Goal: Task Accomplishment & Management: Use online tool/utility

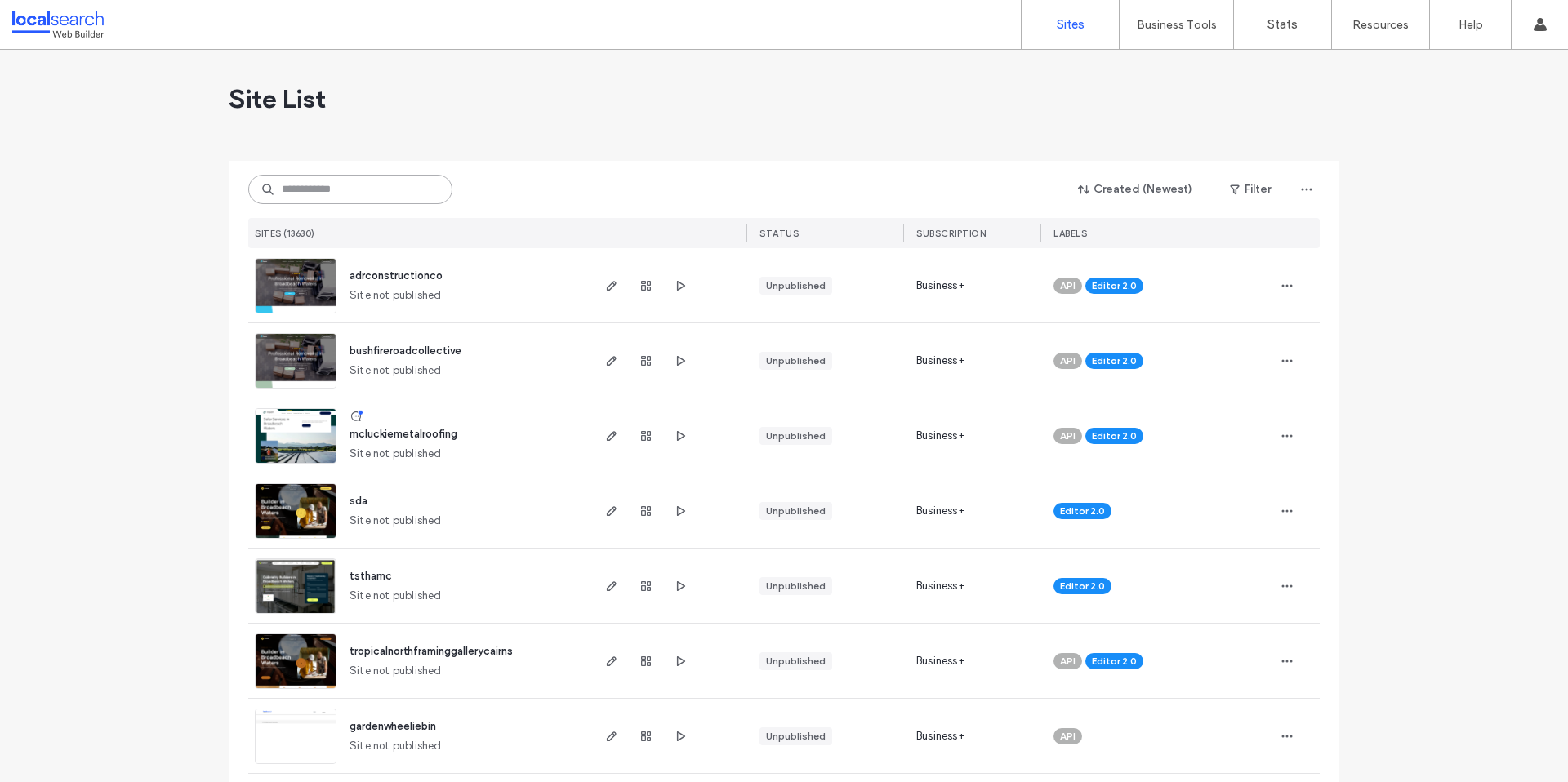
click at [391, 188] on input at bounding box center [351, 190] width 204 height 29
paste input "********"
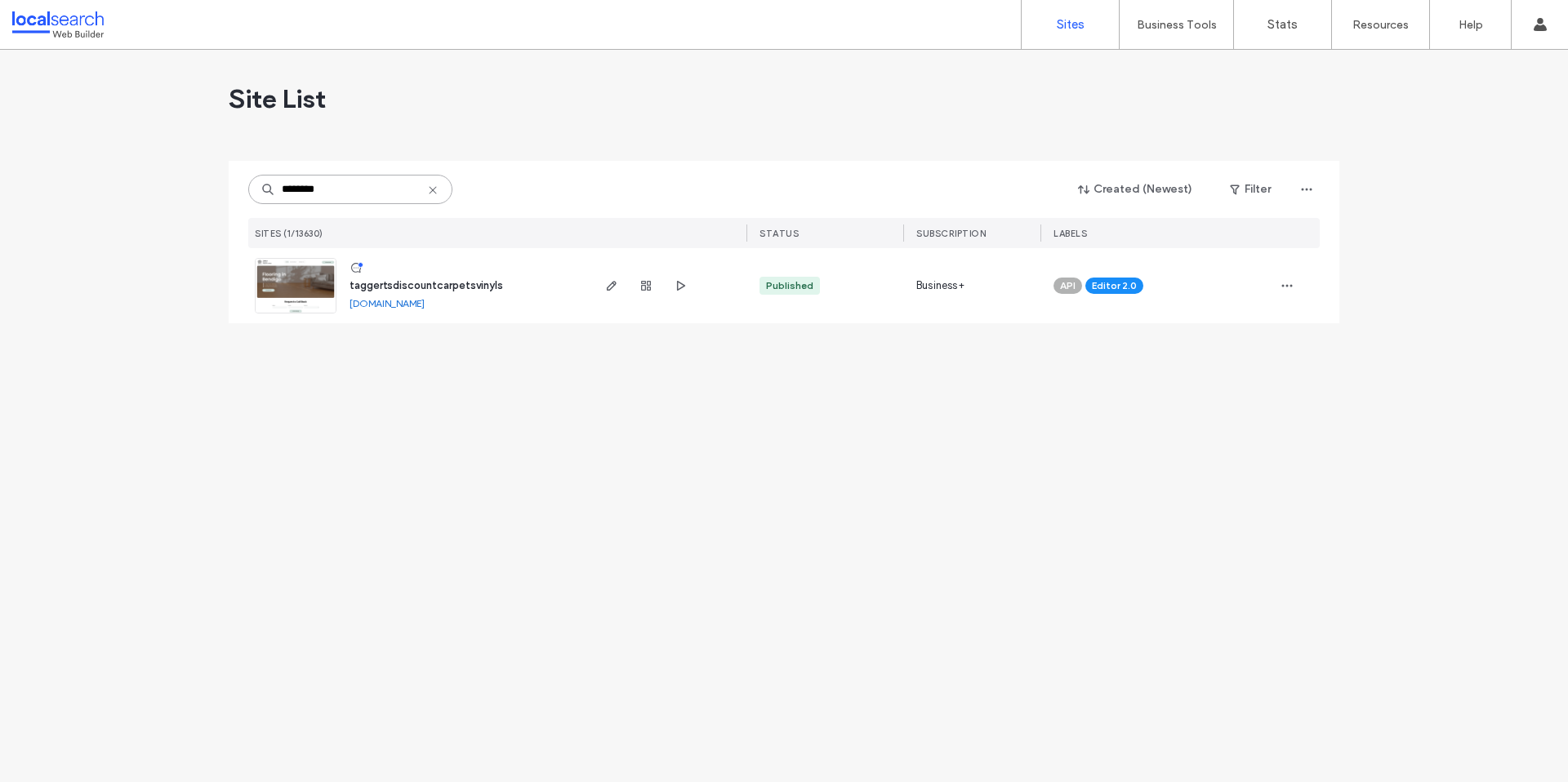
type input "********"
click at [476, 287] on span "taggertsdiscountcarpetsvinyls" at bounding box center [427, 285] width 154 height 12
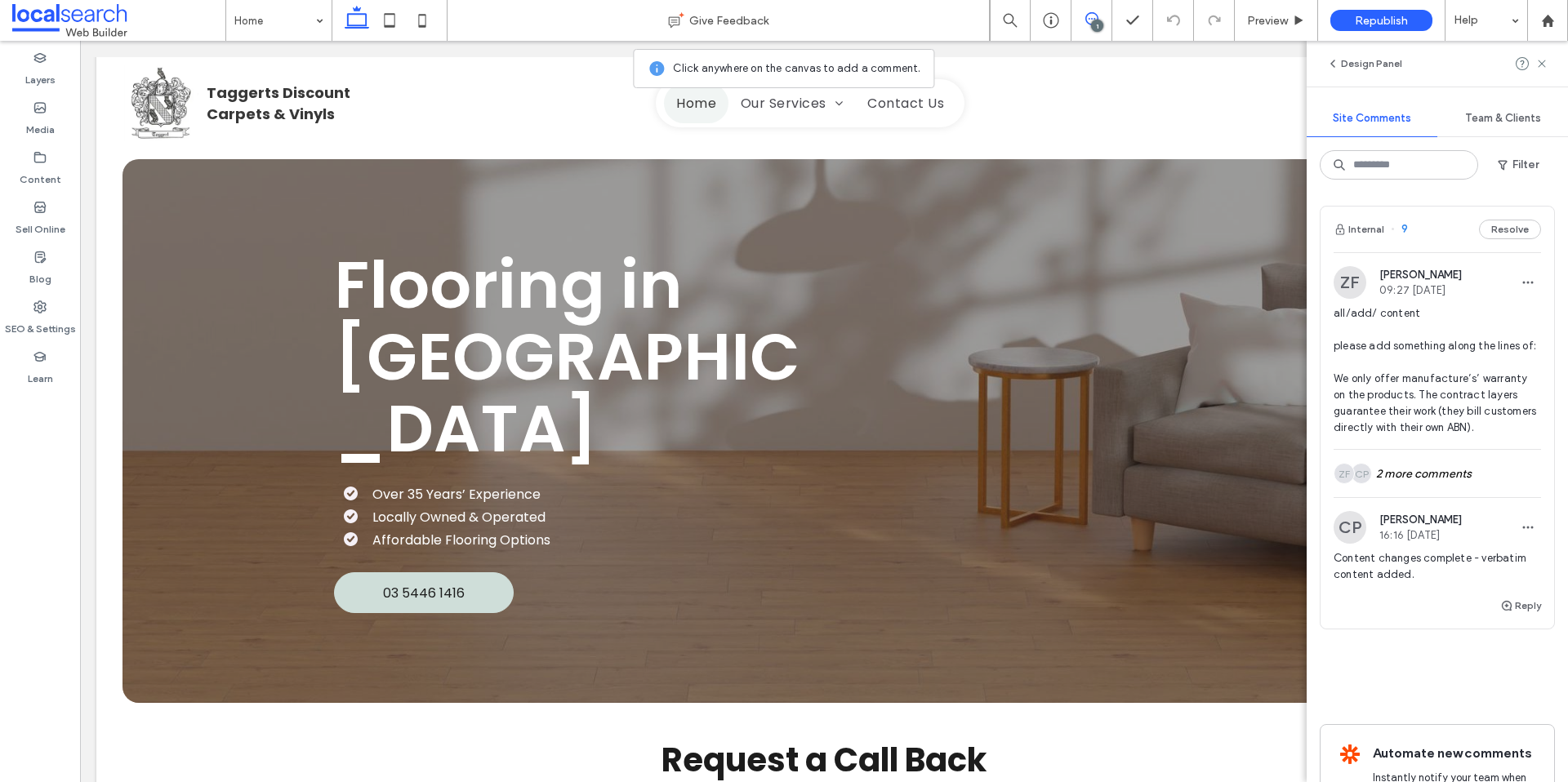
click at [1390, 356] on span "all/add/ content please add something along the lines of: We only offer manufac…" at bounding box center [1438, 371] width 208 height 131
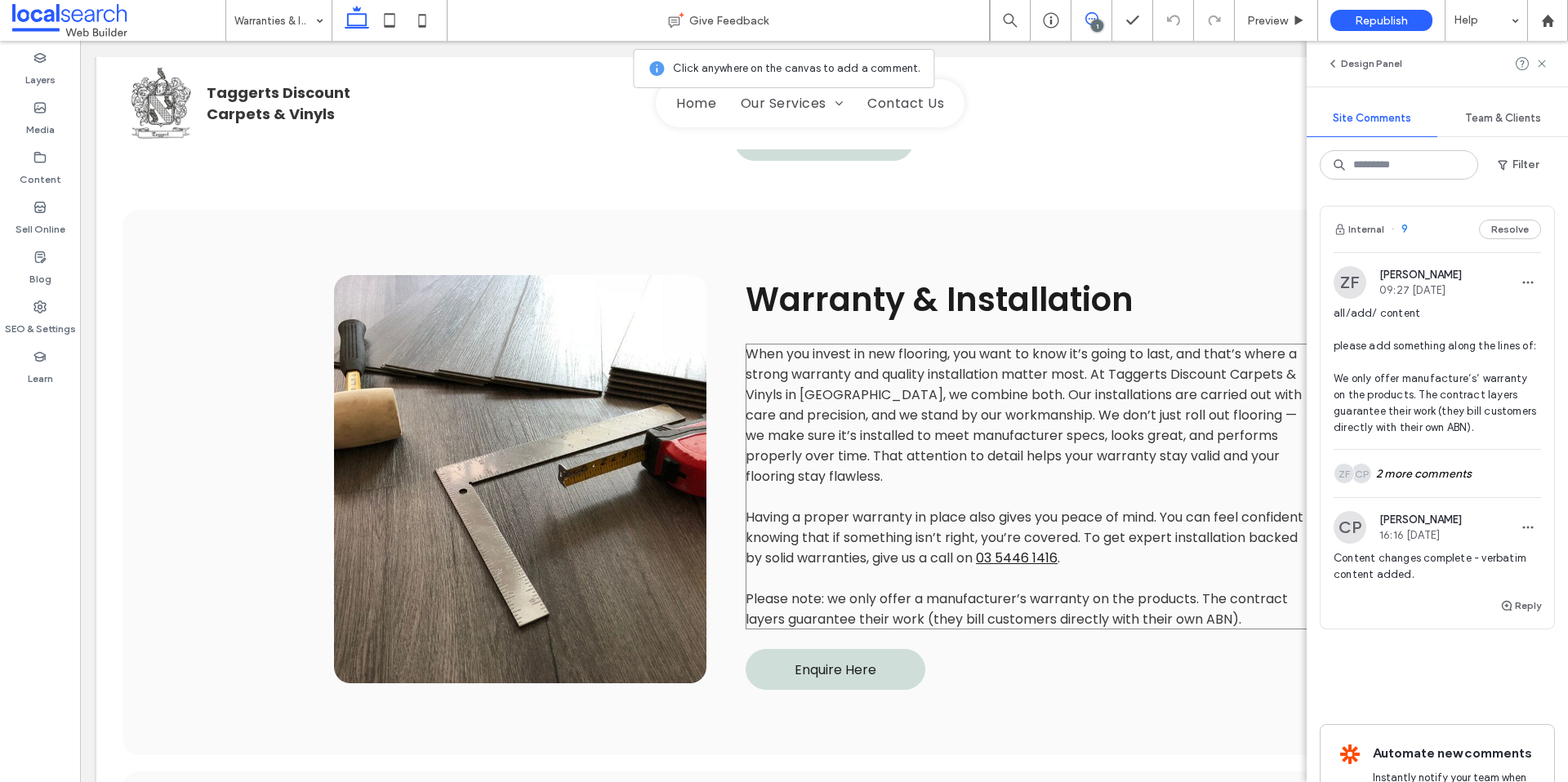
scroll to position [827, 0]
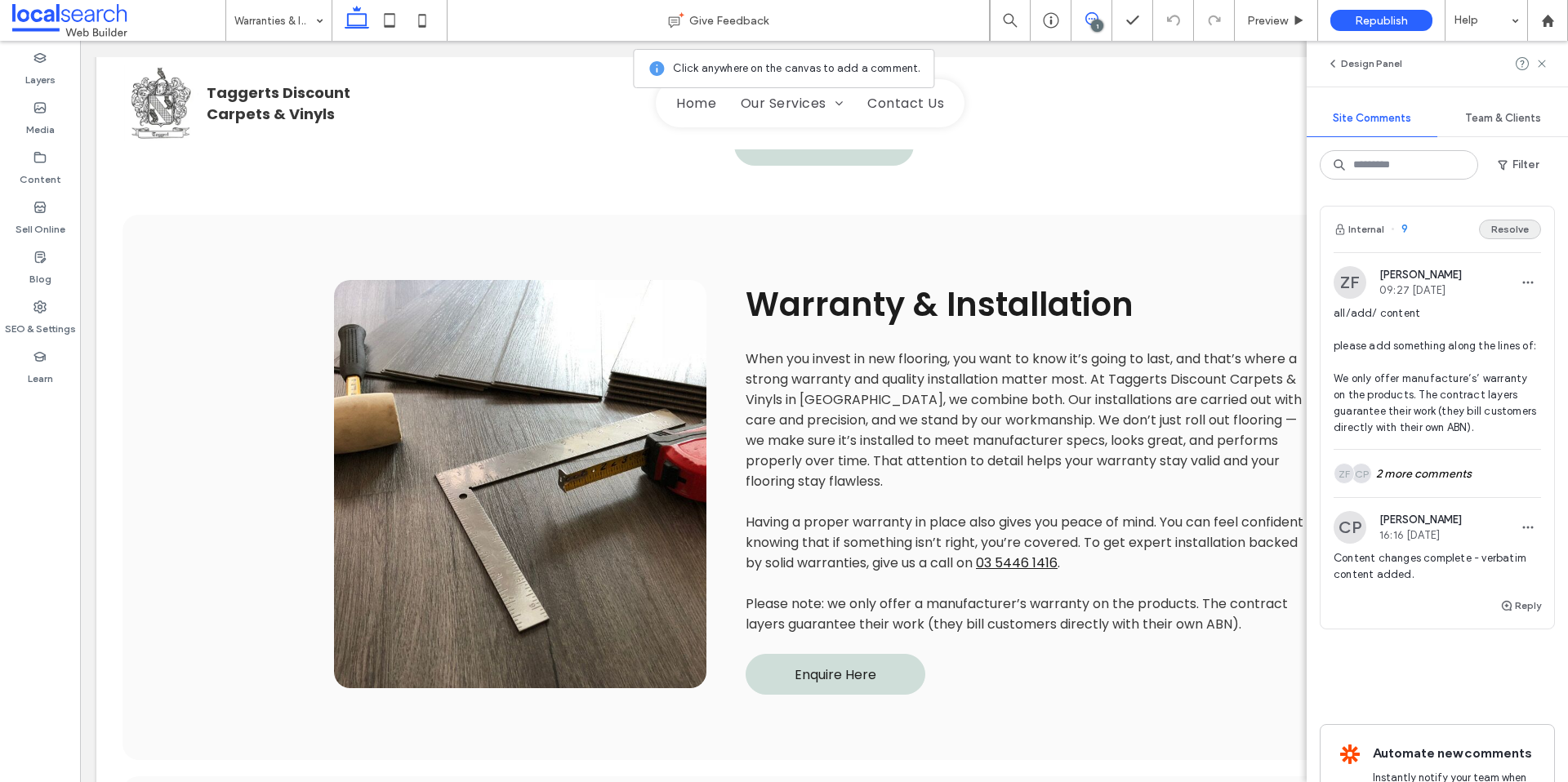
click at [1509, 230] on button "Resolve" at bounding box center [1510, 230] width 62 height 20
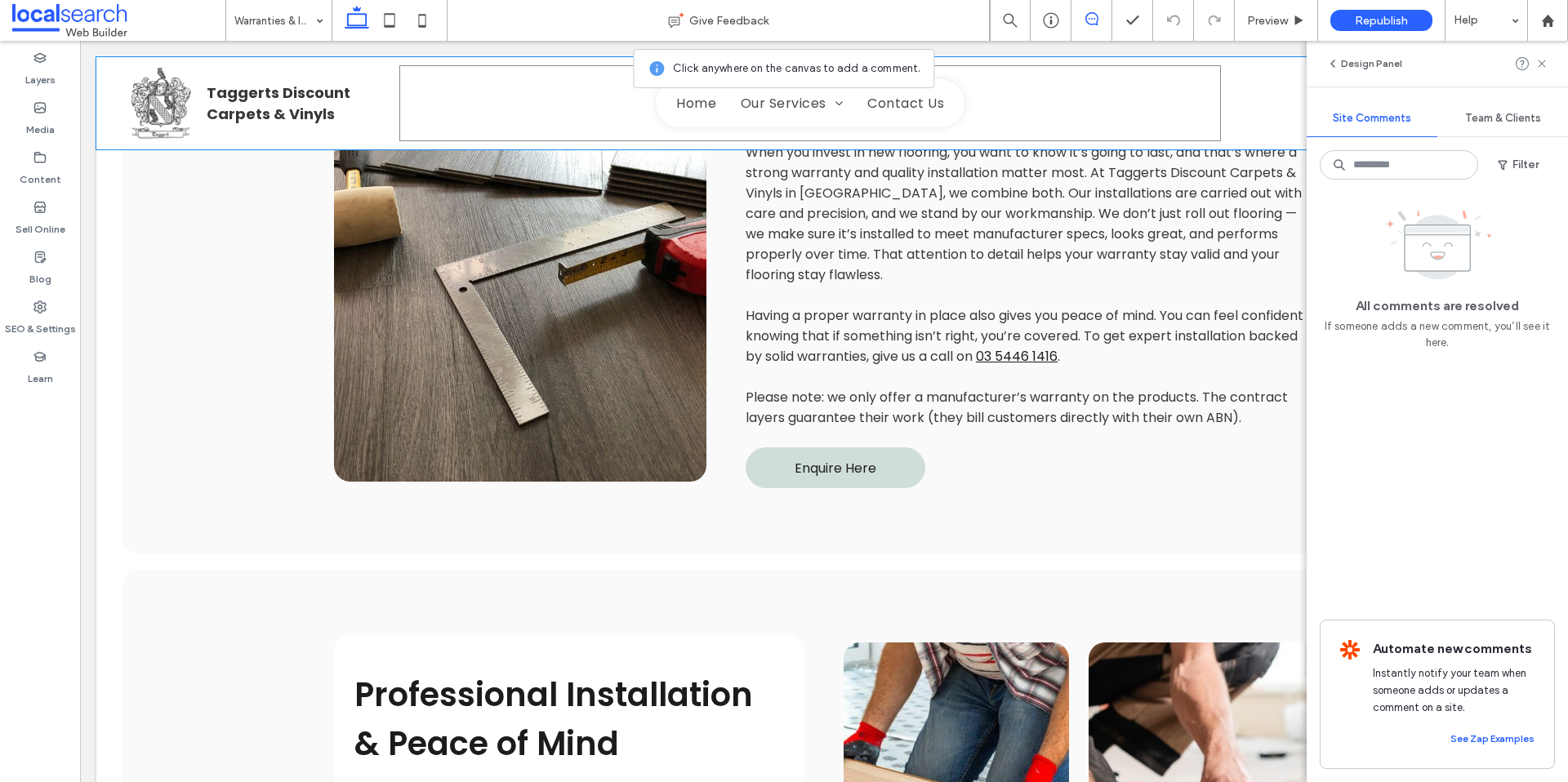
scroll to position [0, 0]
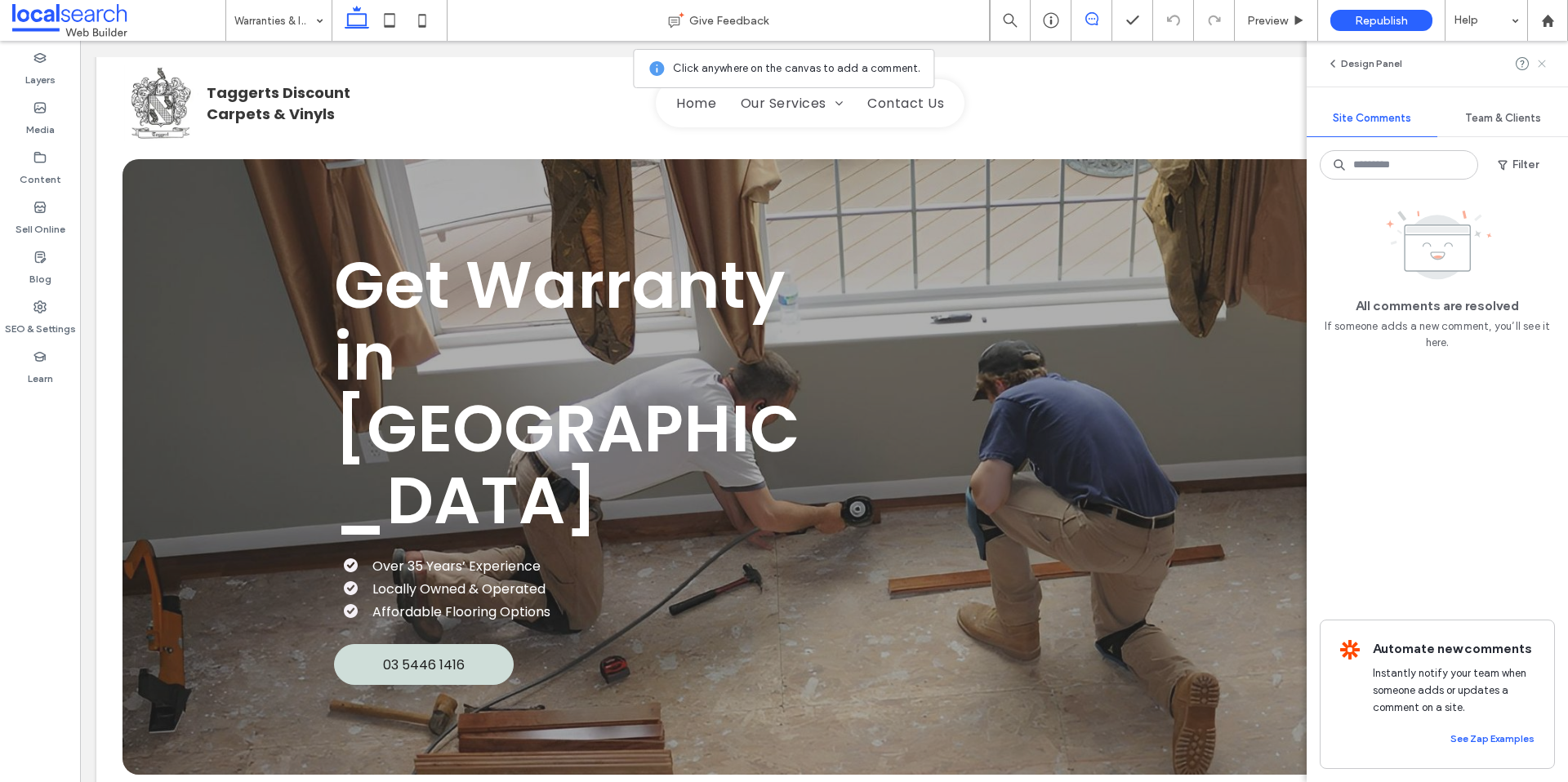
click at [1538, 68] on icon at bounding box center [1542, 64] width 13 height 13
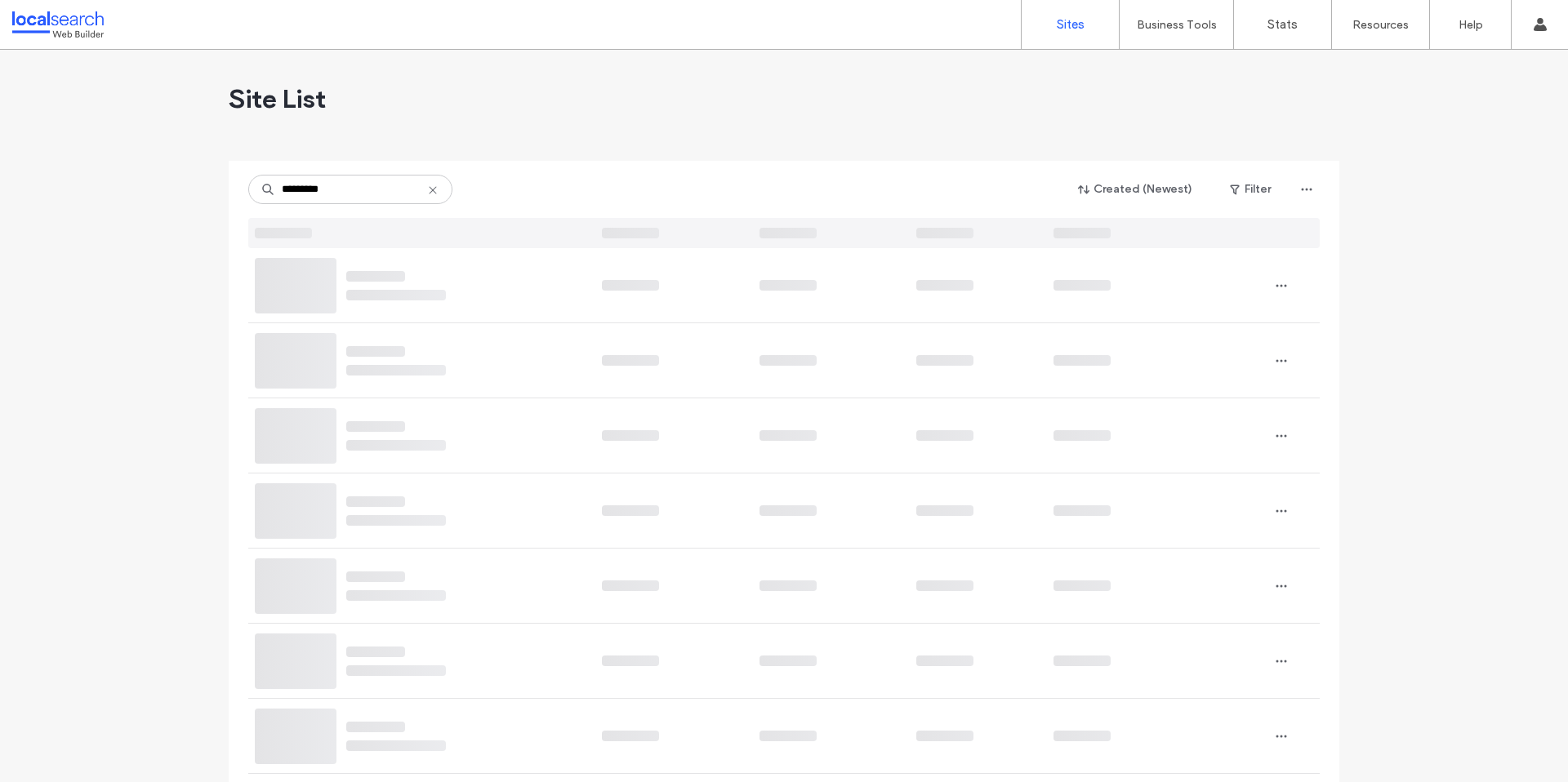
type input "********"
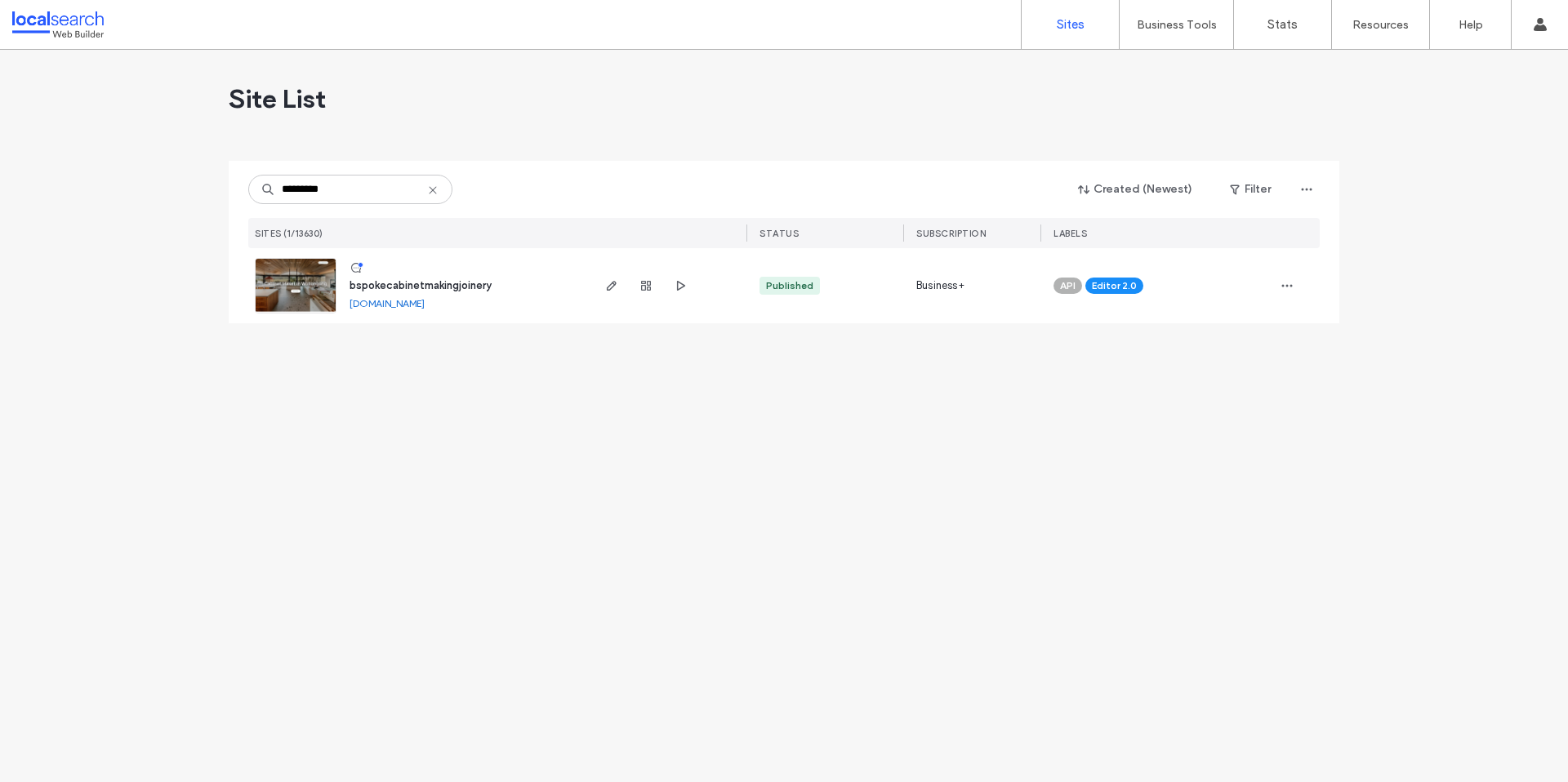
click at [398, 280] on span "bspokecabinetmakingjoinery" at bounding box center [421, 285] width 142 height 12
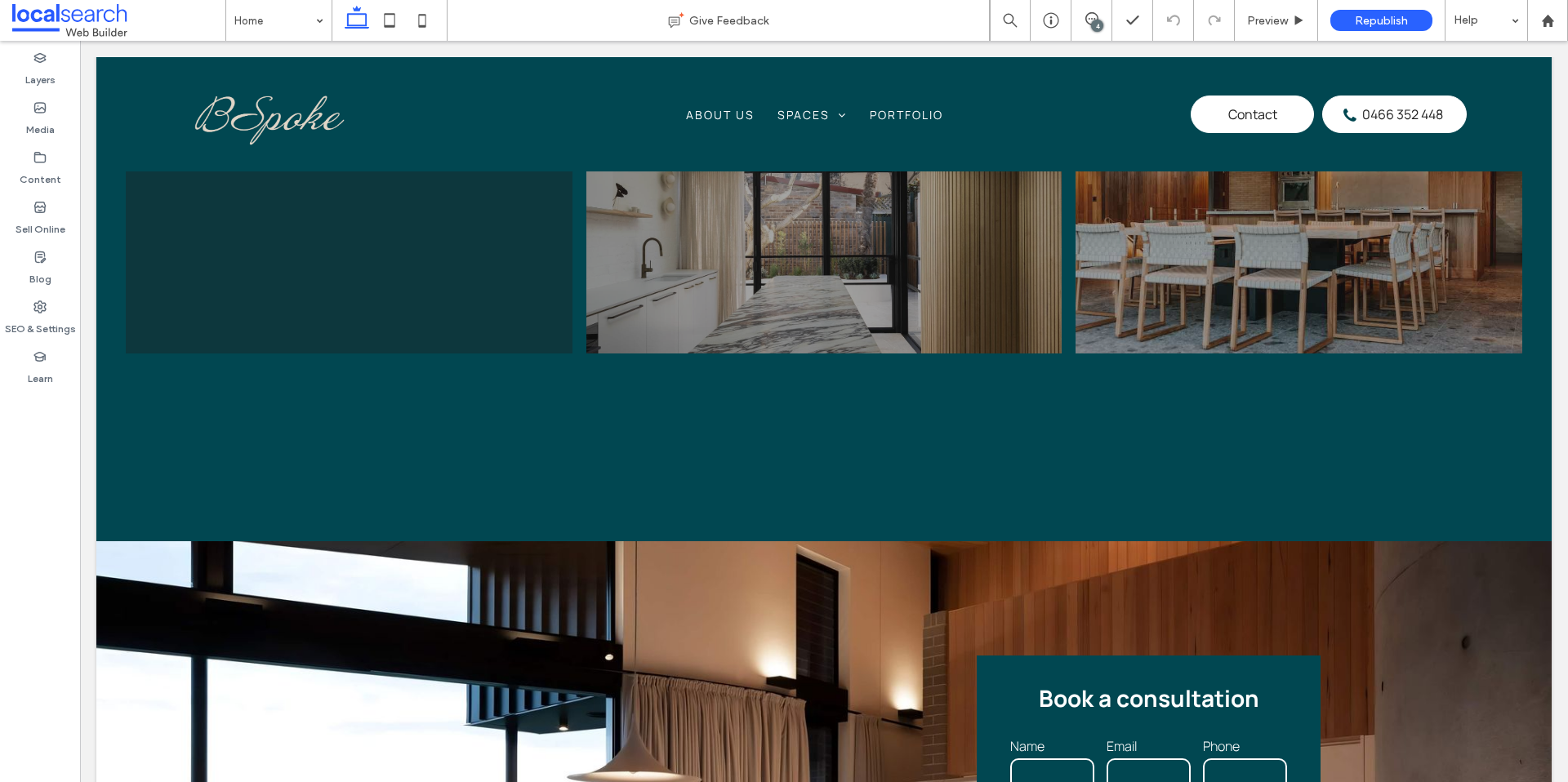
scroll to position [1844, 0]
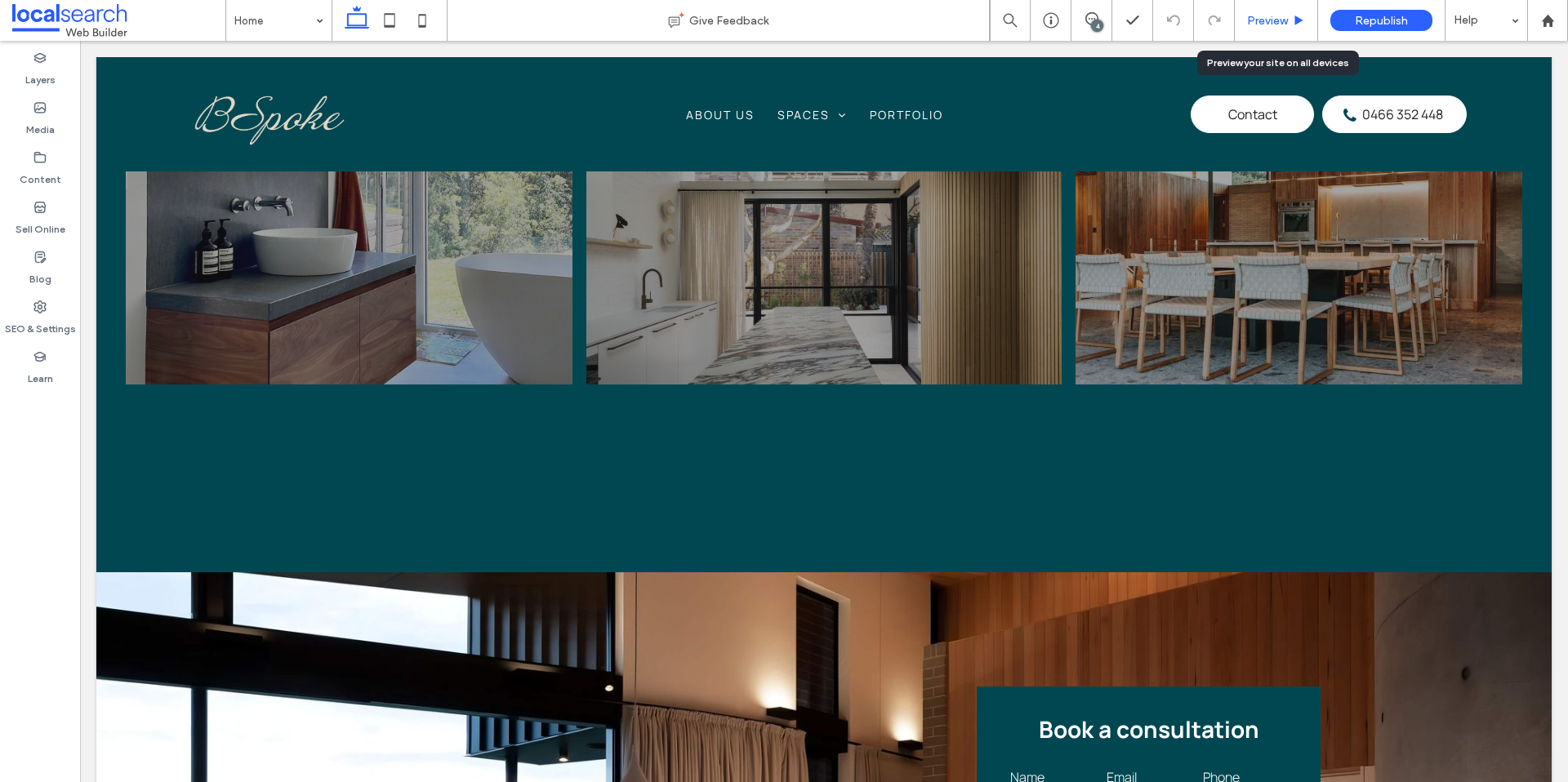
click at [1284, 21] on span "Preview" at bounding box center [1268, 20] width 41 height 14
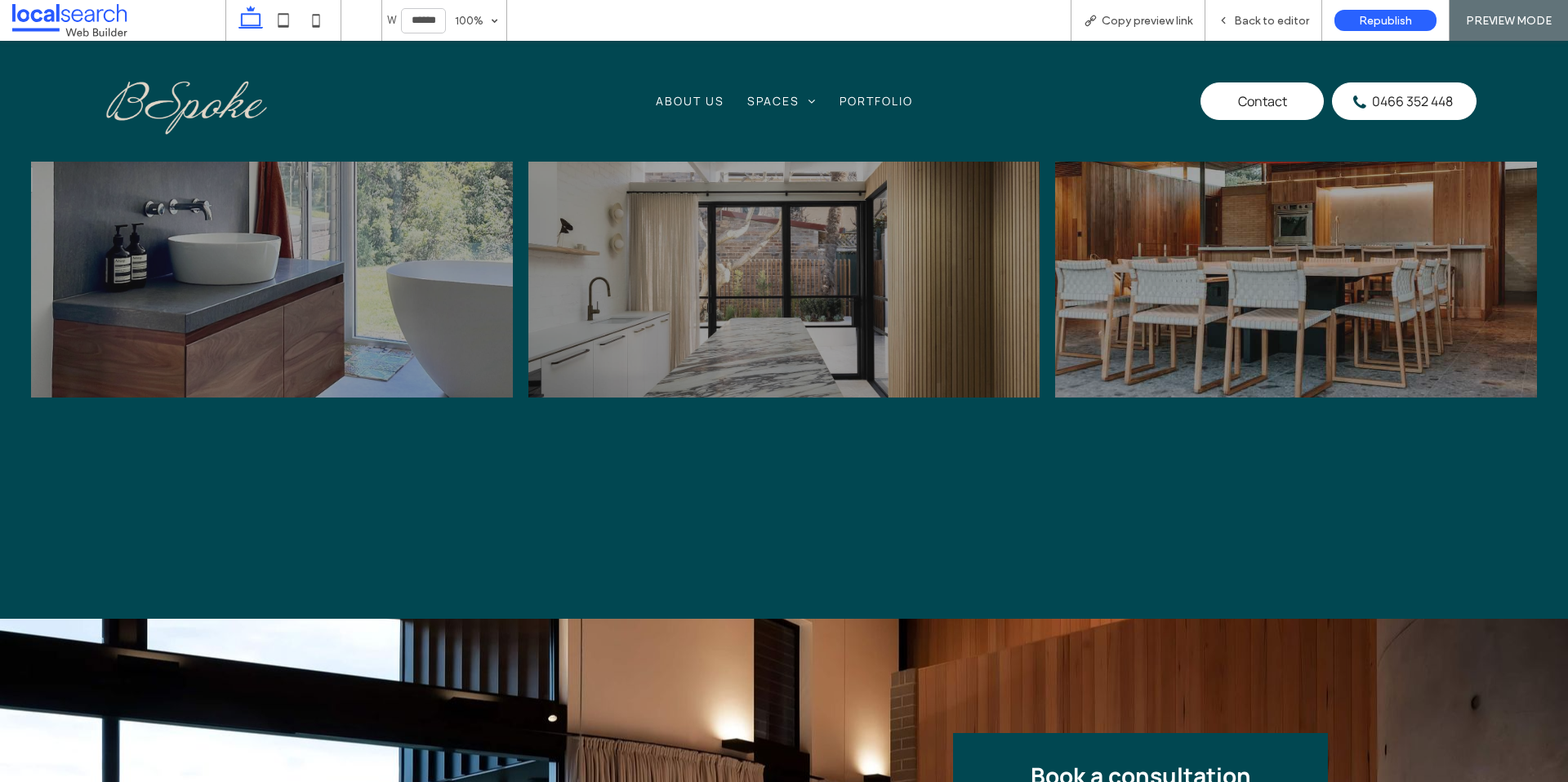
scroll to position [1844, 0]
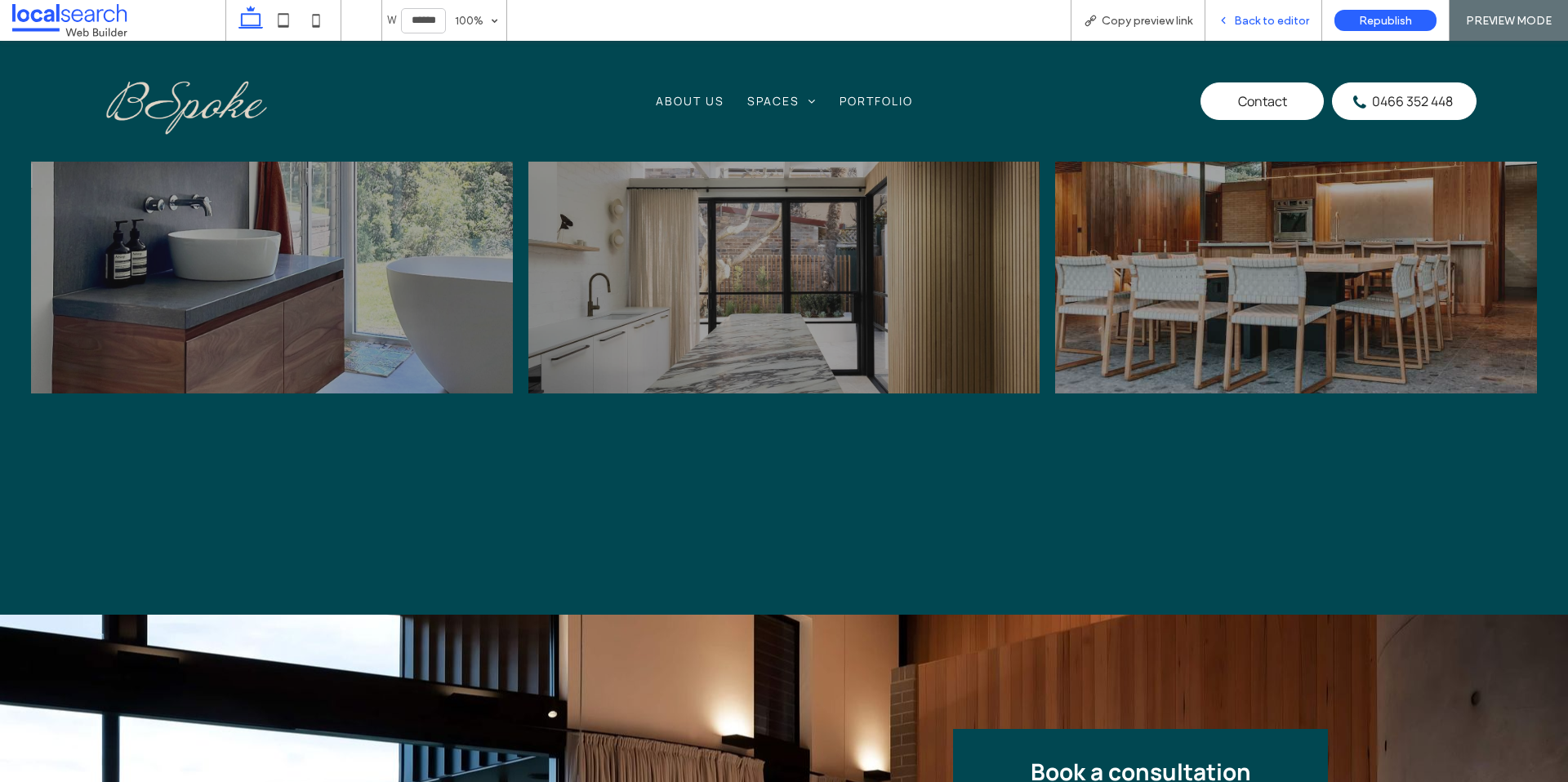
click at [1260, 24] on span "Back to editor" at bounding box center [1272, 20] width 75 height 14
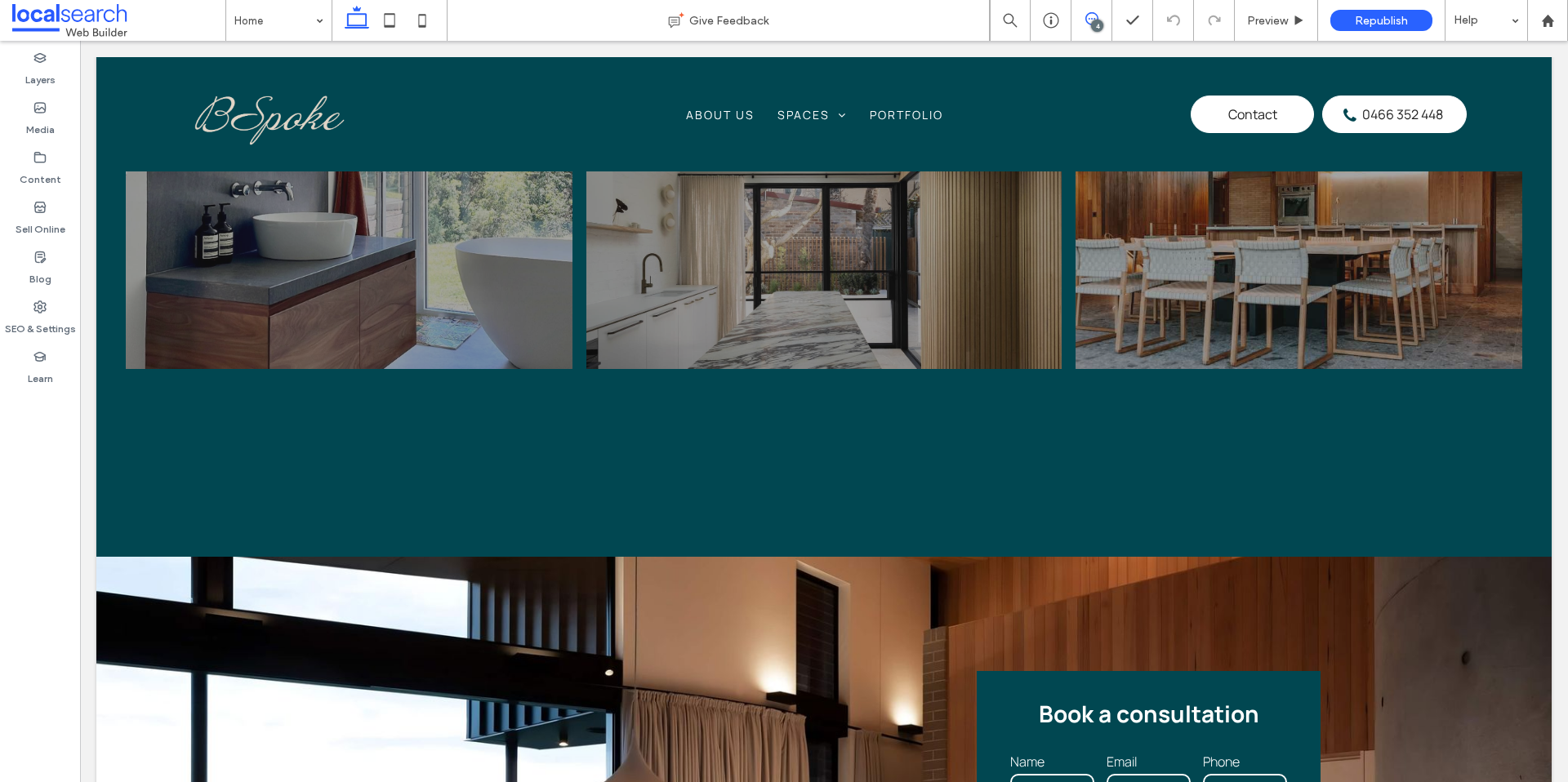
click at [1099, 18] on span at bounding box center [1091, 19] width 40 height 13
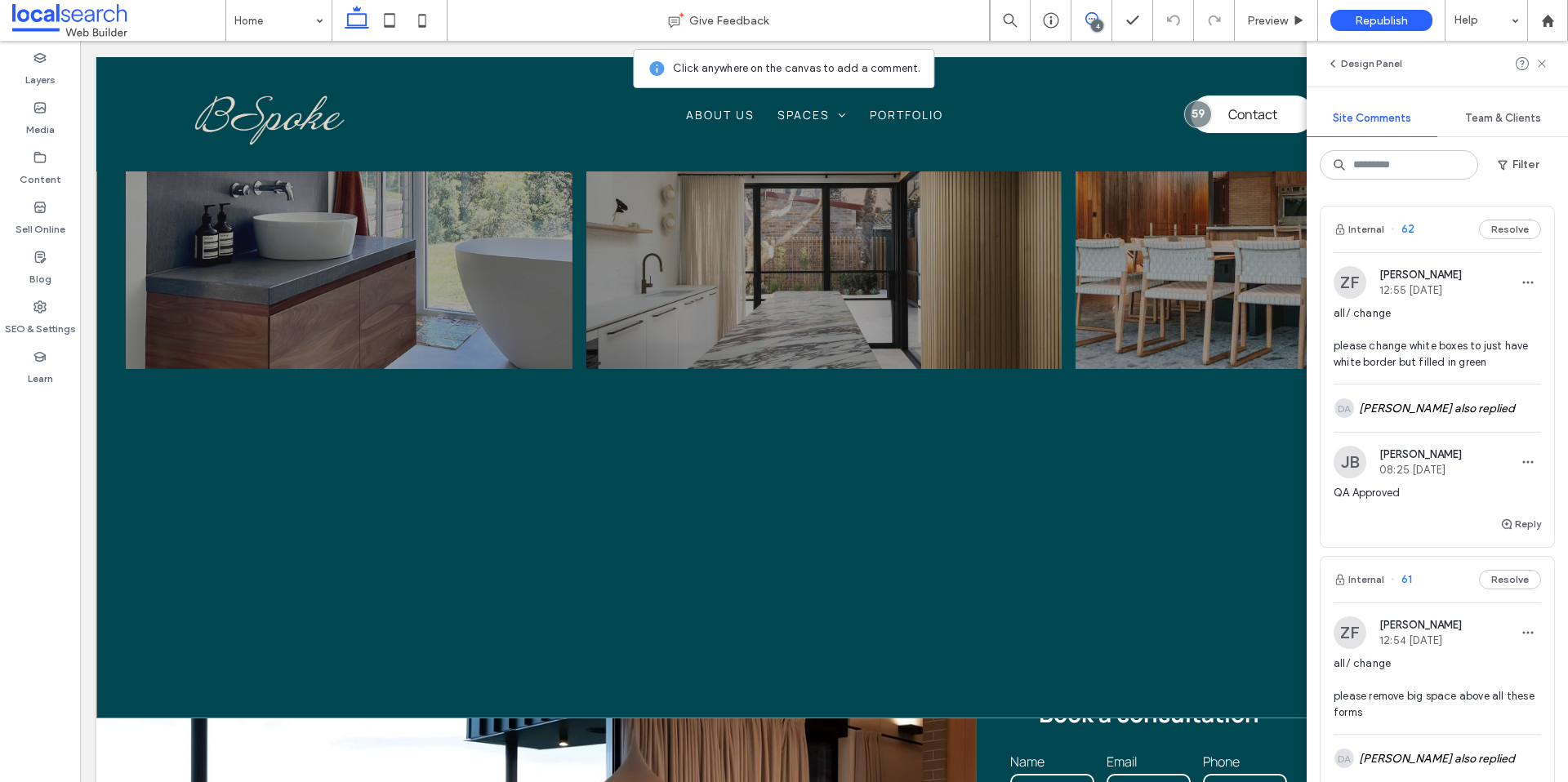
click at [1173, 426] on div "Bathroom Renovations Transform your bathroom into a stylish, functional space w…" at bounding box center [824, 318] width 1456 height 801
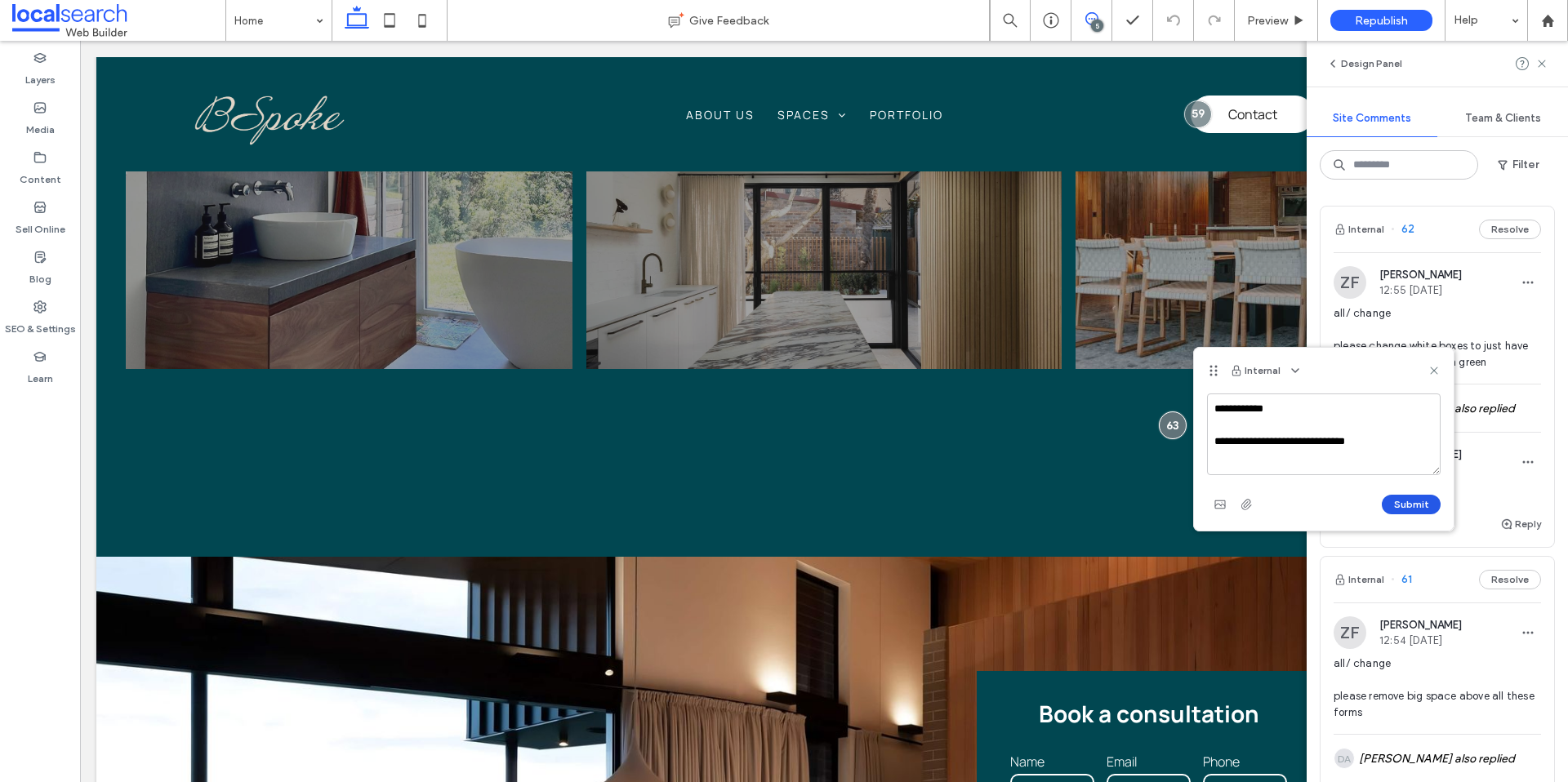
type textarea "**********"
click at [1422, 505] on button "Submit" at bounding box center [1412, 504] width 59 height 20
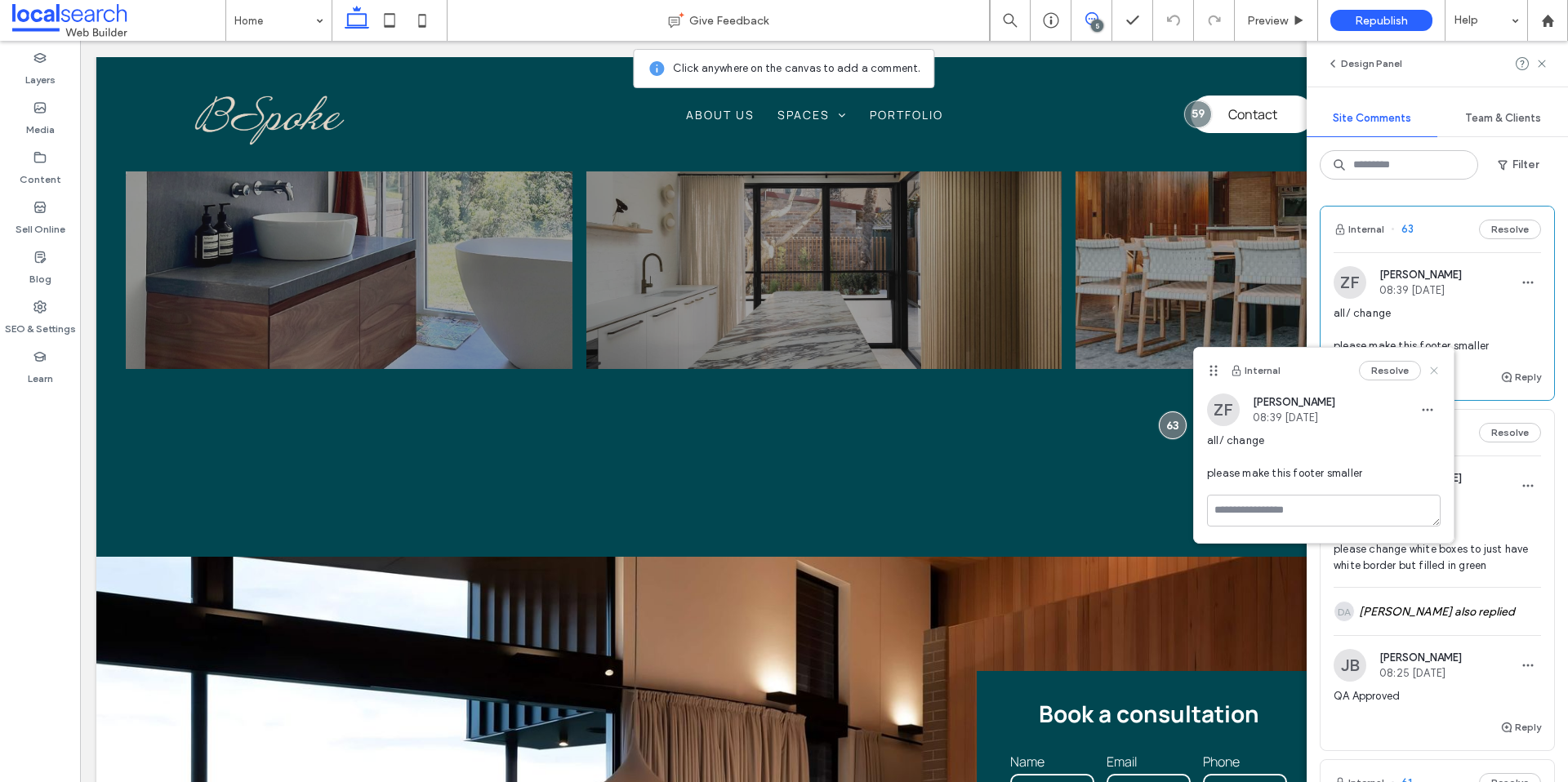
click at [1435, 369] on icon at bounding box center [1435, 371] width 13 height 13
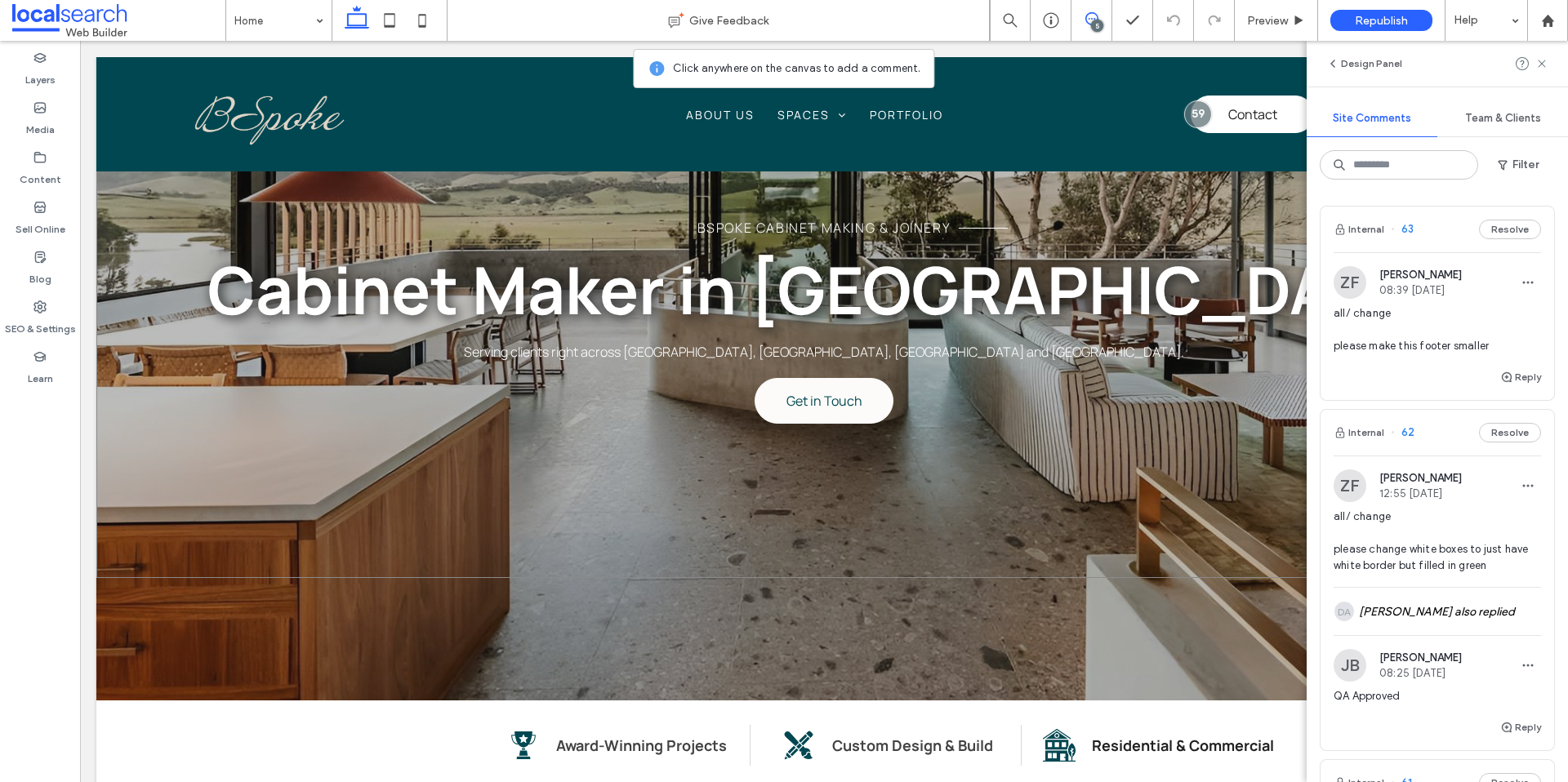
scroll to position [0, 0]
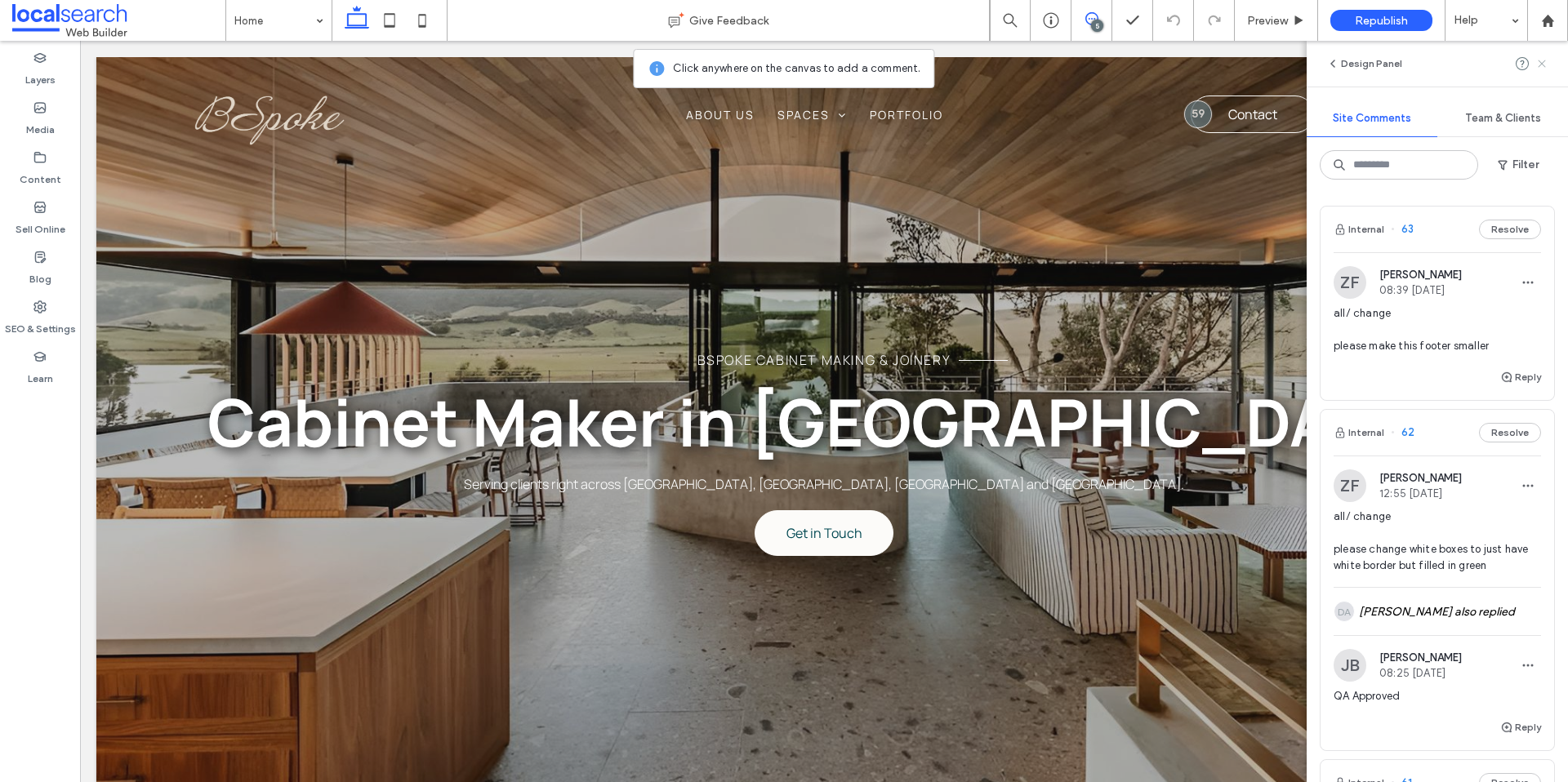
click at [1541, 63] on use at bounding box center [1541, 63] width 7 height 7
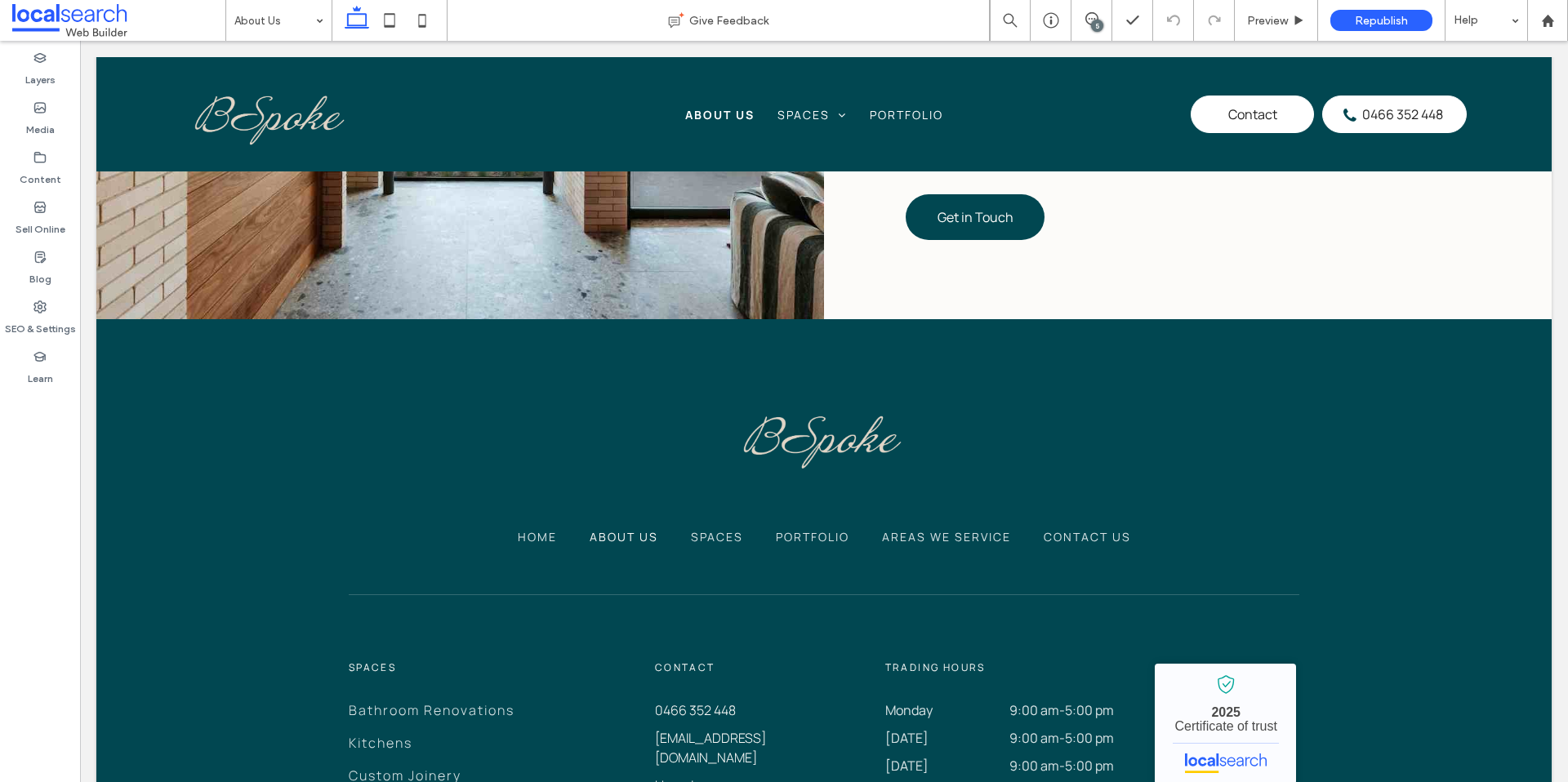
scroll to position [1052, 0]
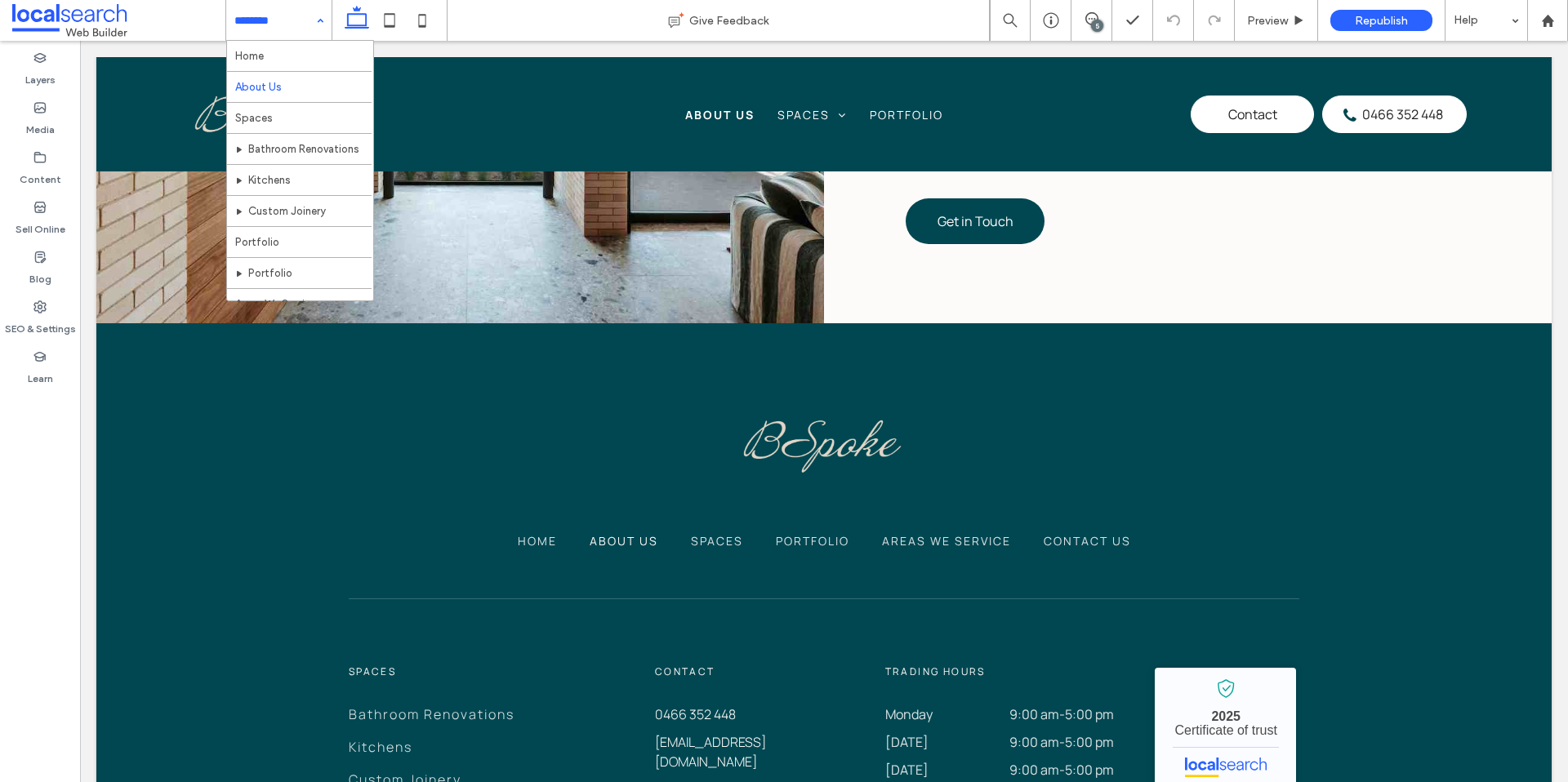
click at [289, 19] on input at bounding box center [275, 20] width 81 height 41
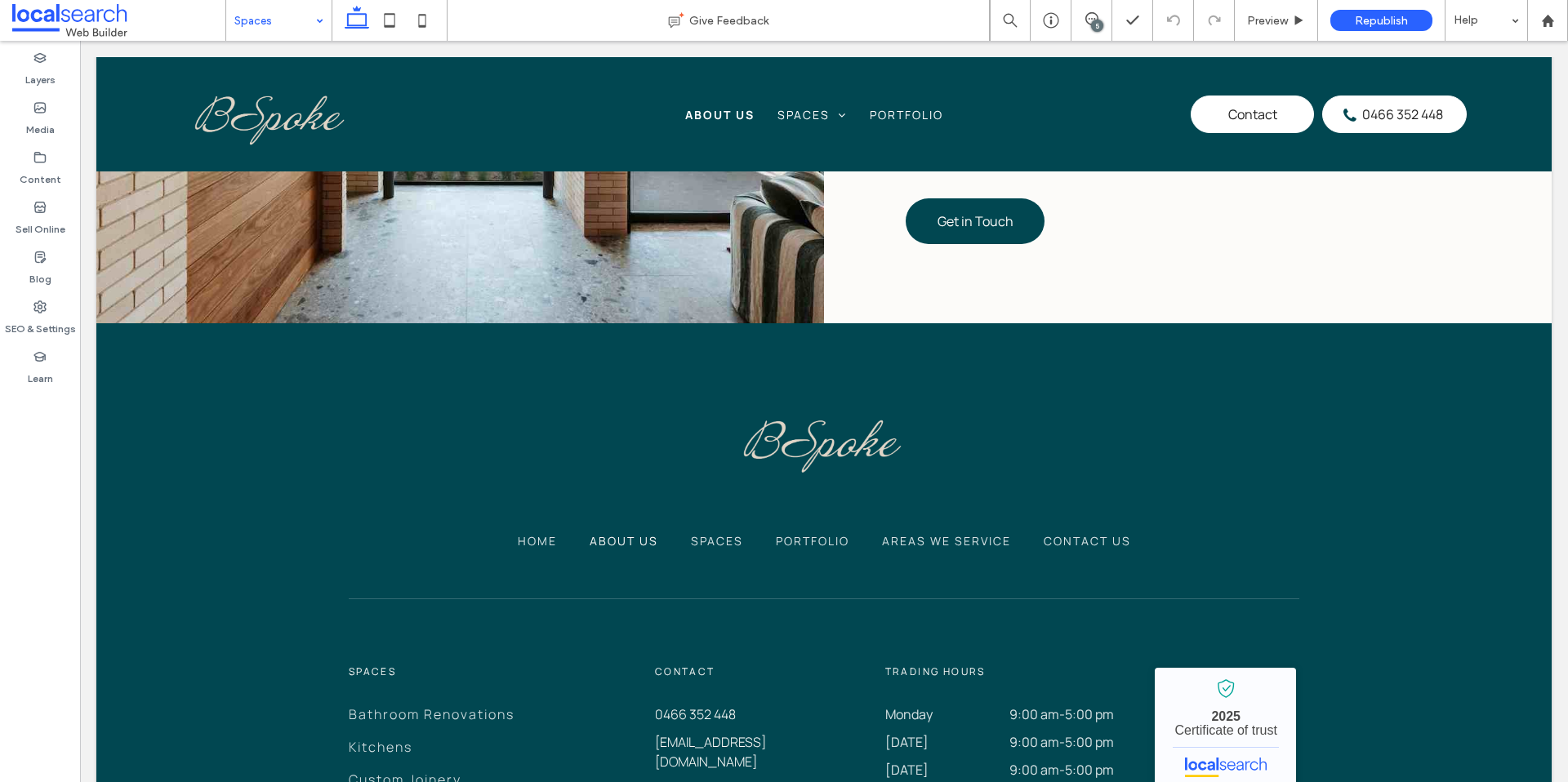
click at [293, 23] on div at bounding box center [784, 391] width 1568 height 782
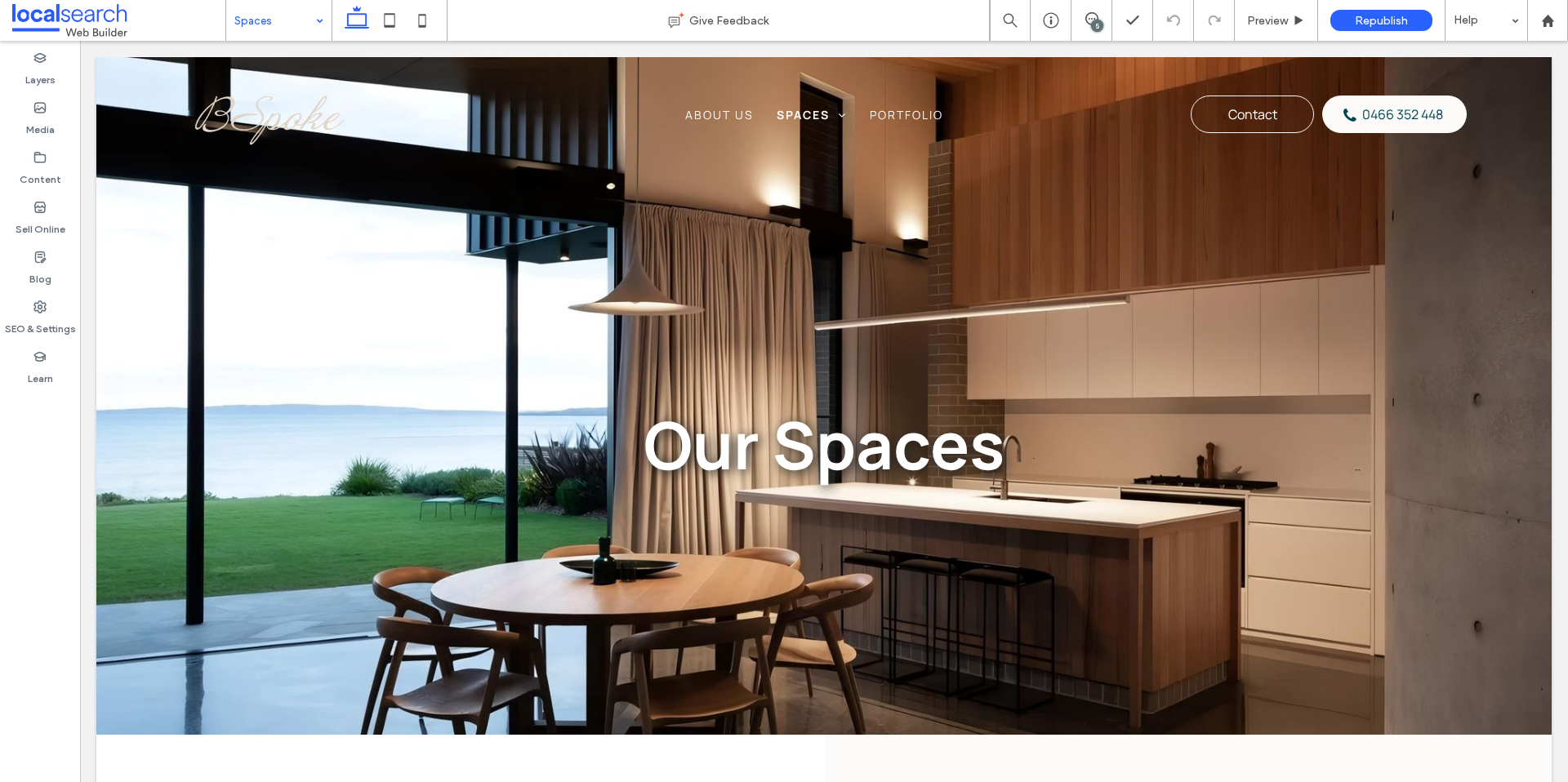
scroll to position [0, 0]
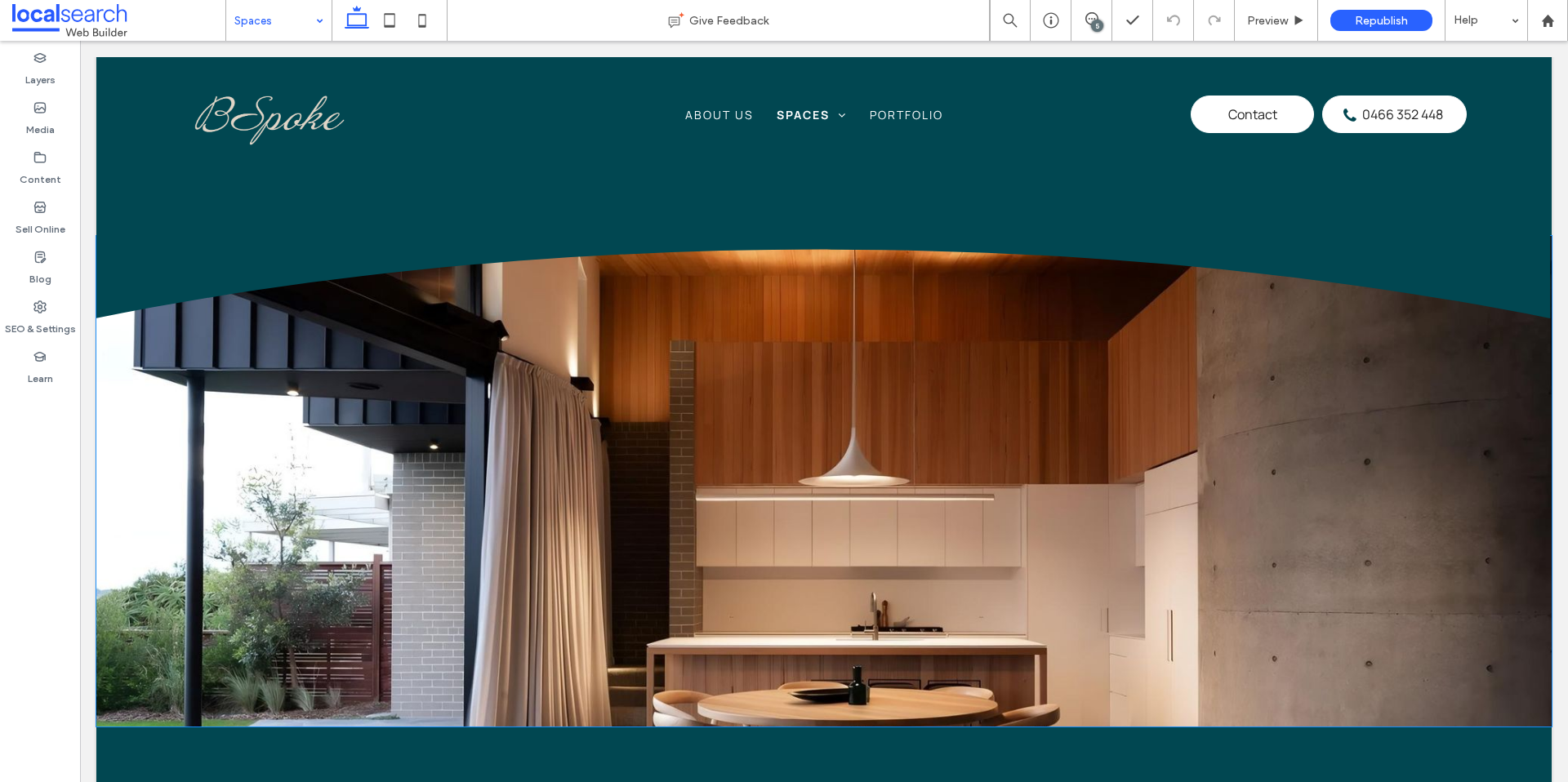
scroll to position [1946, 0]
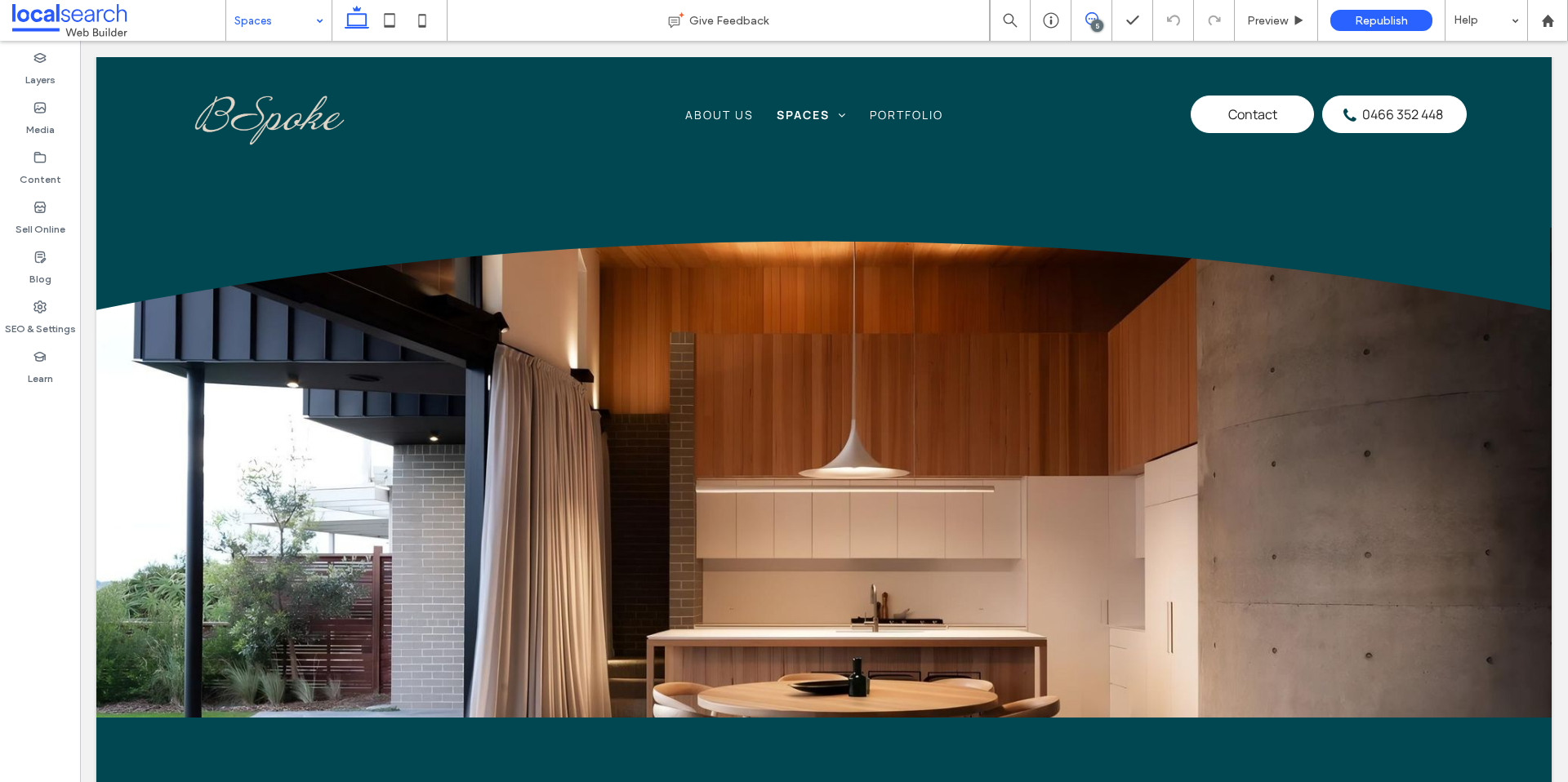
click at [1097, 14] on icon at bounding box center [1092, 19] width 13 height 13
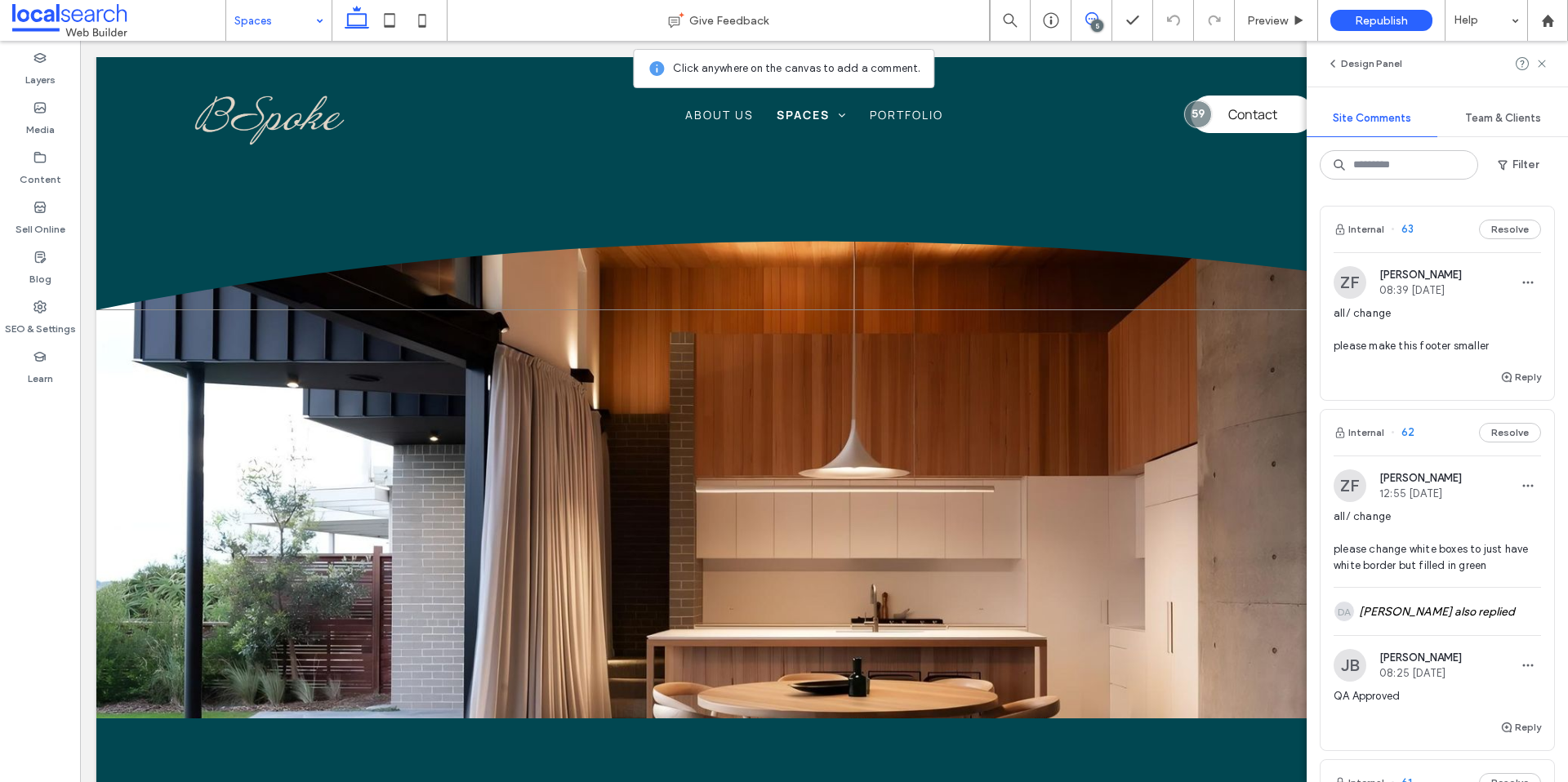
click at [1037, 273] on icon "Divider" at bounding box center [824, 269] width 1456 height 83
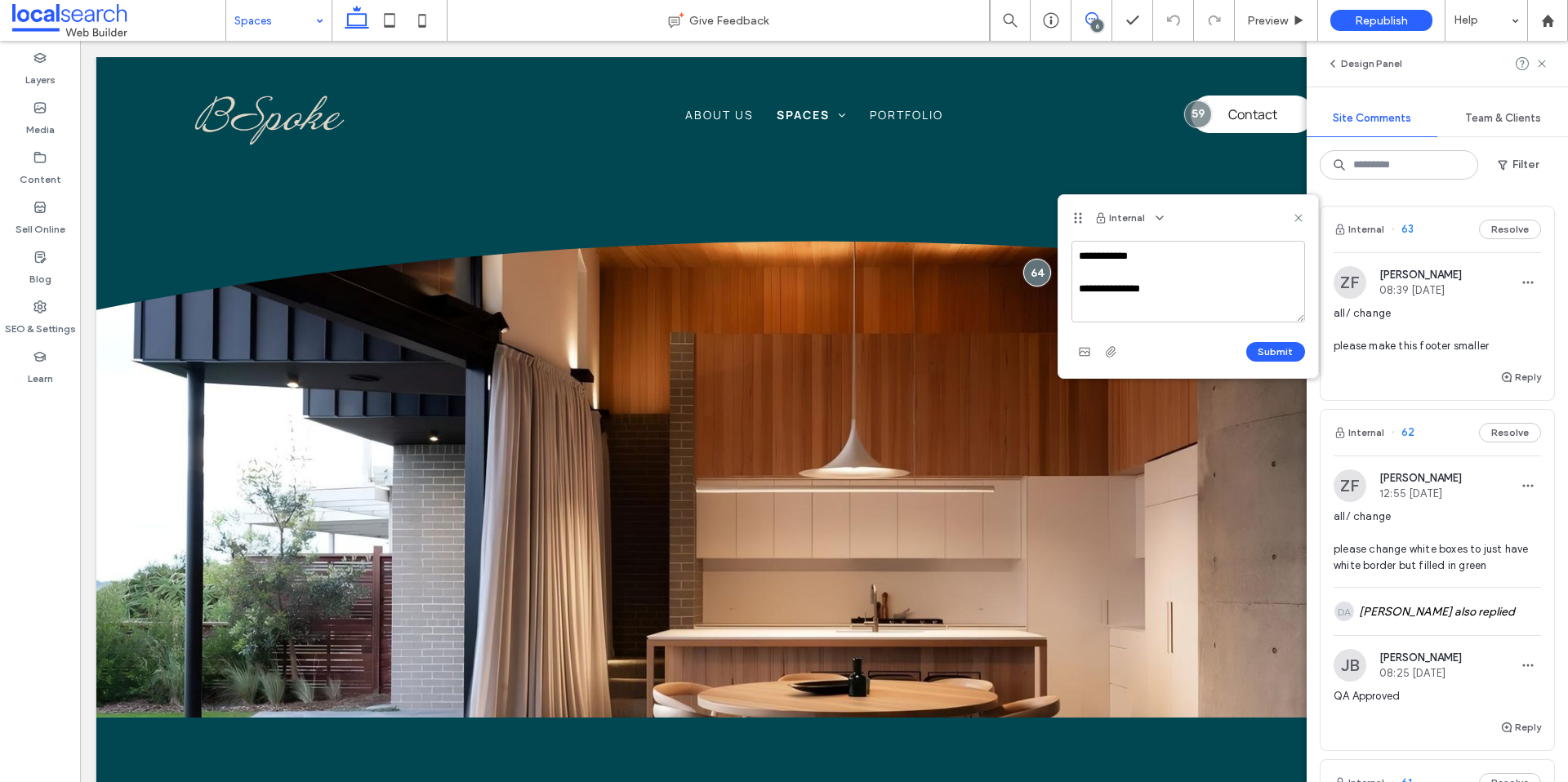
click at [1111, 285] on textarea "**********" at bounding box center [1189, 282] width 234 height 82
click at [1171, 288] on textarea "**********" at bounding box center [1189, 282] width 234 height 82
type textarea "**********"
click at [1288, 345] on button "Submit" at bounding box center [1276, 352] width 59 height 20
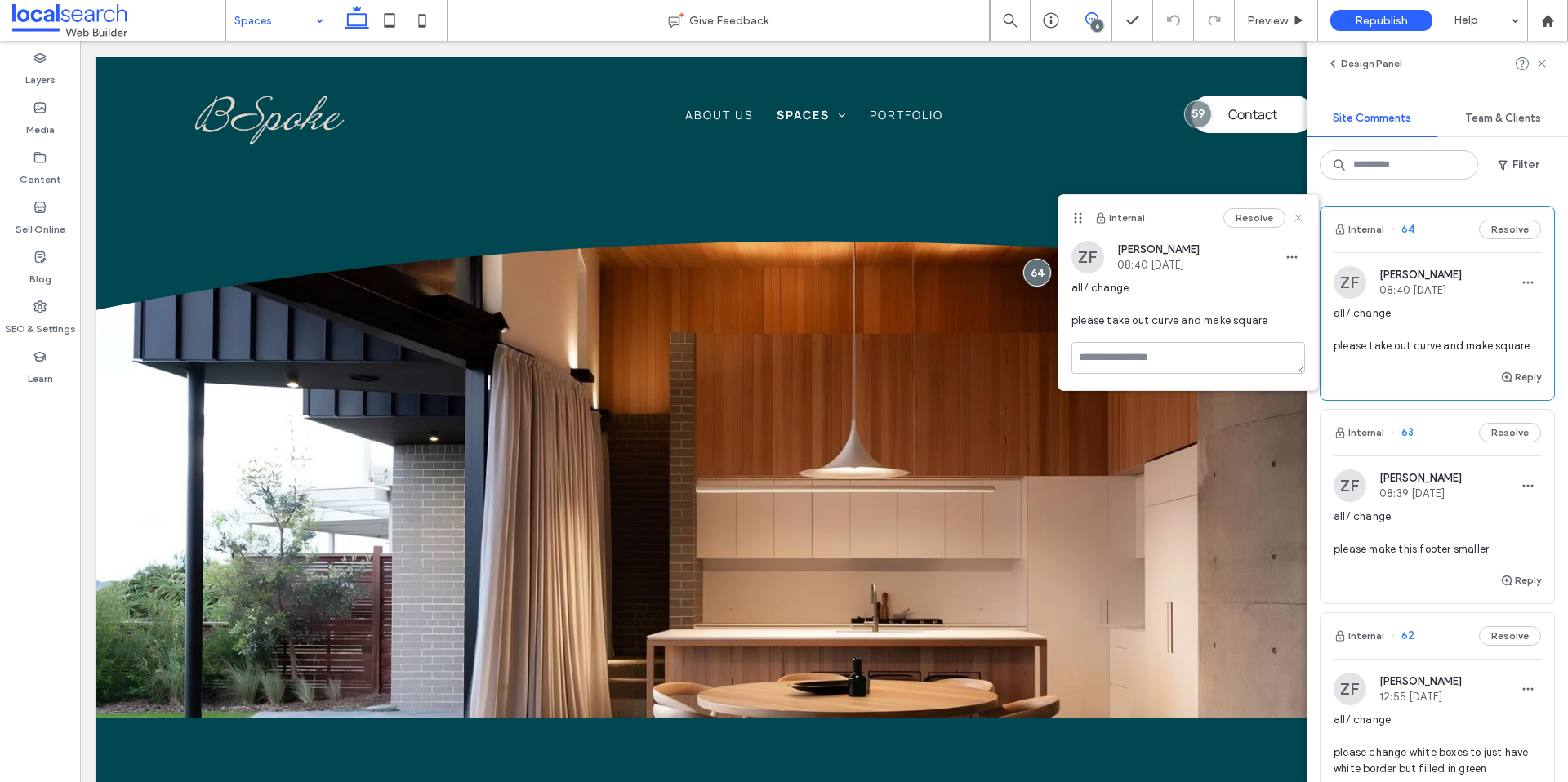
click at [1301, 219] on icon at bounding box center [1299, 218] width 13 height 13
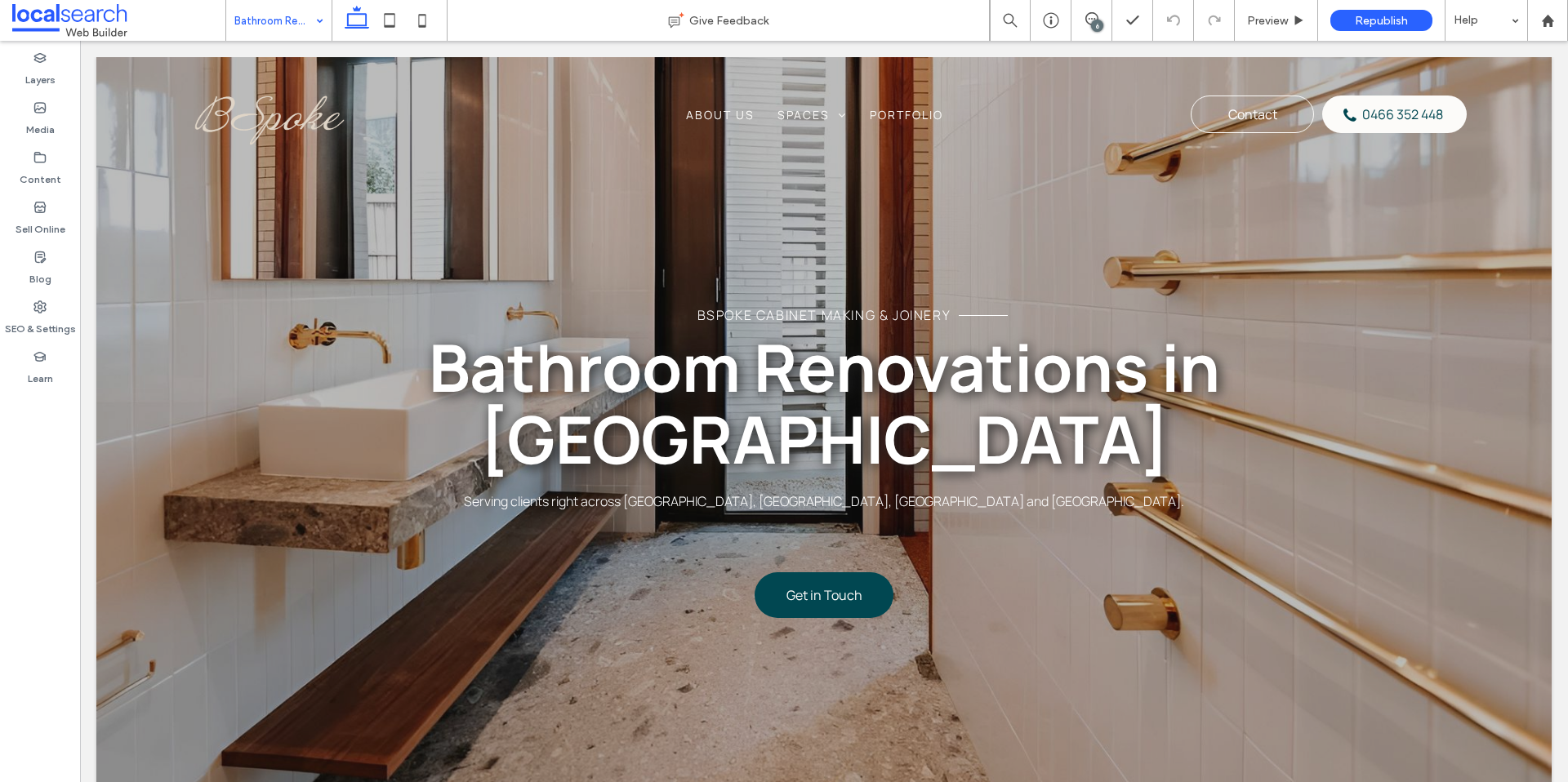
click at [284, 24] on input at bounding box center [275, 20] width 81 height 41
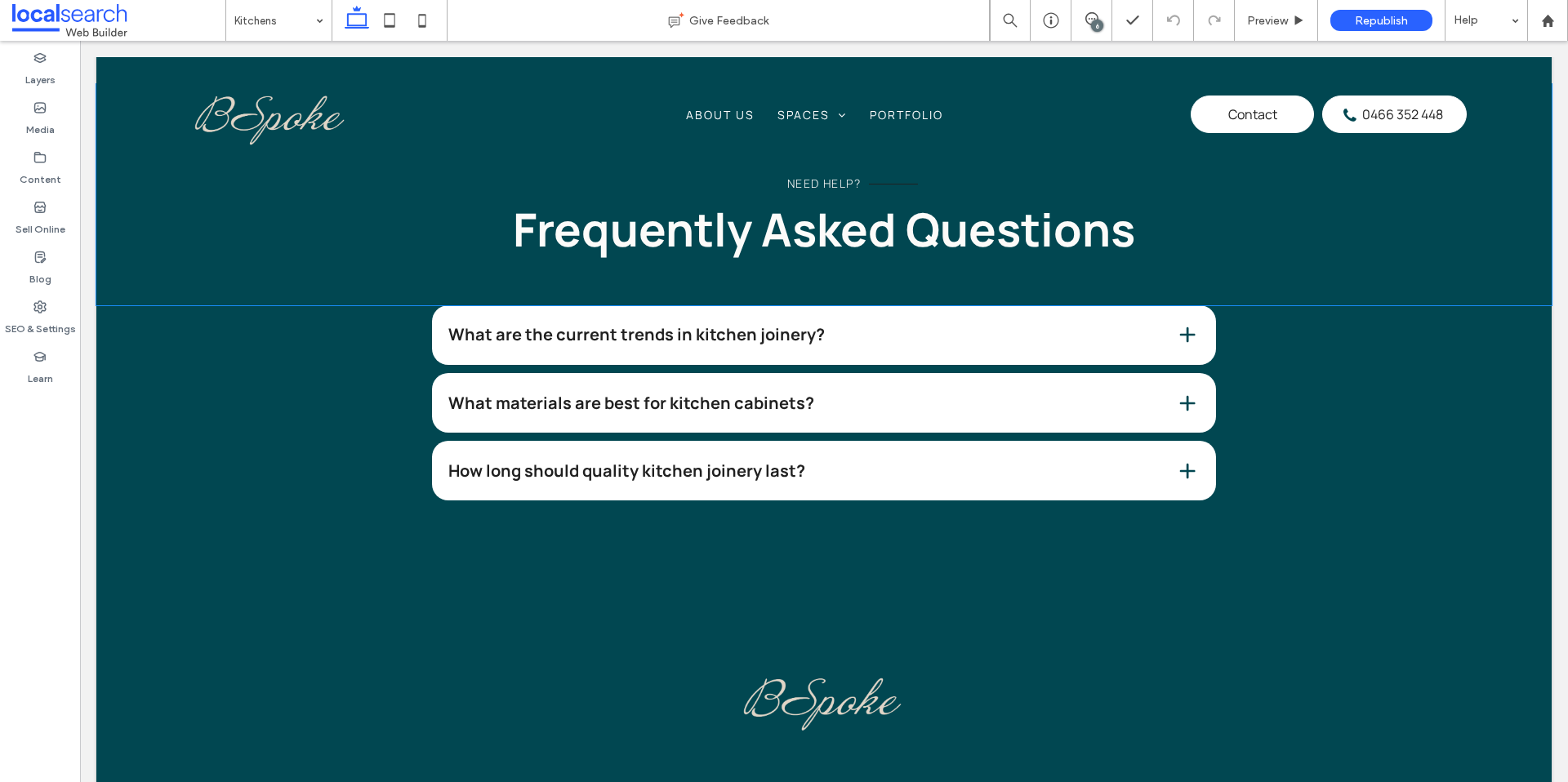
scroll to position [2848, 0]
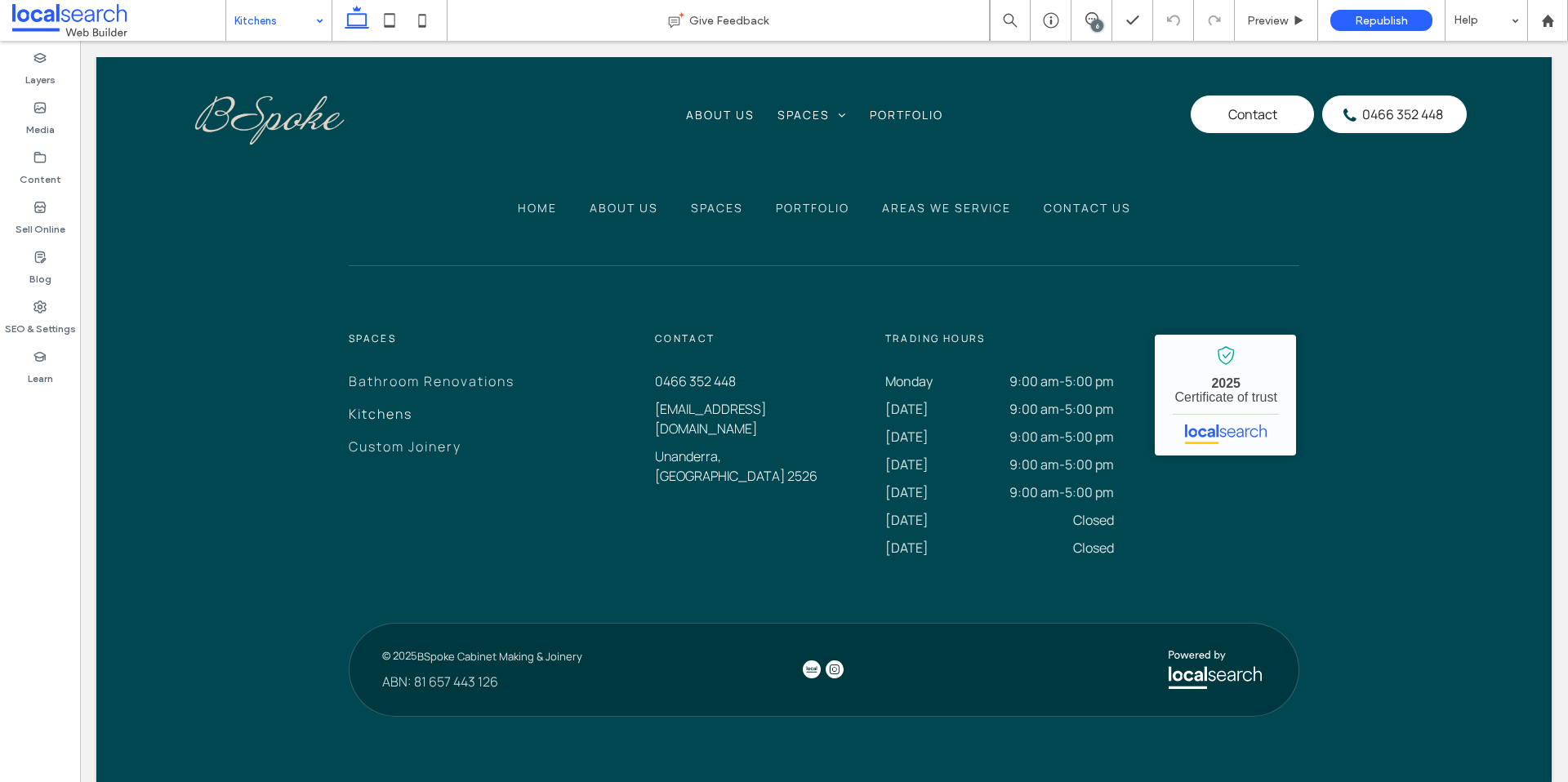
click at [302, 27] on input at bounding box center [275, 20] width 81 height 41
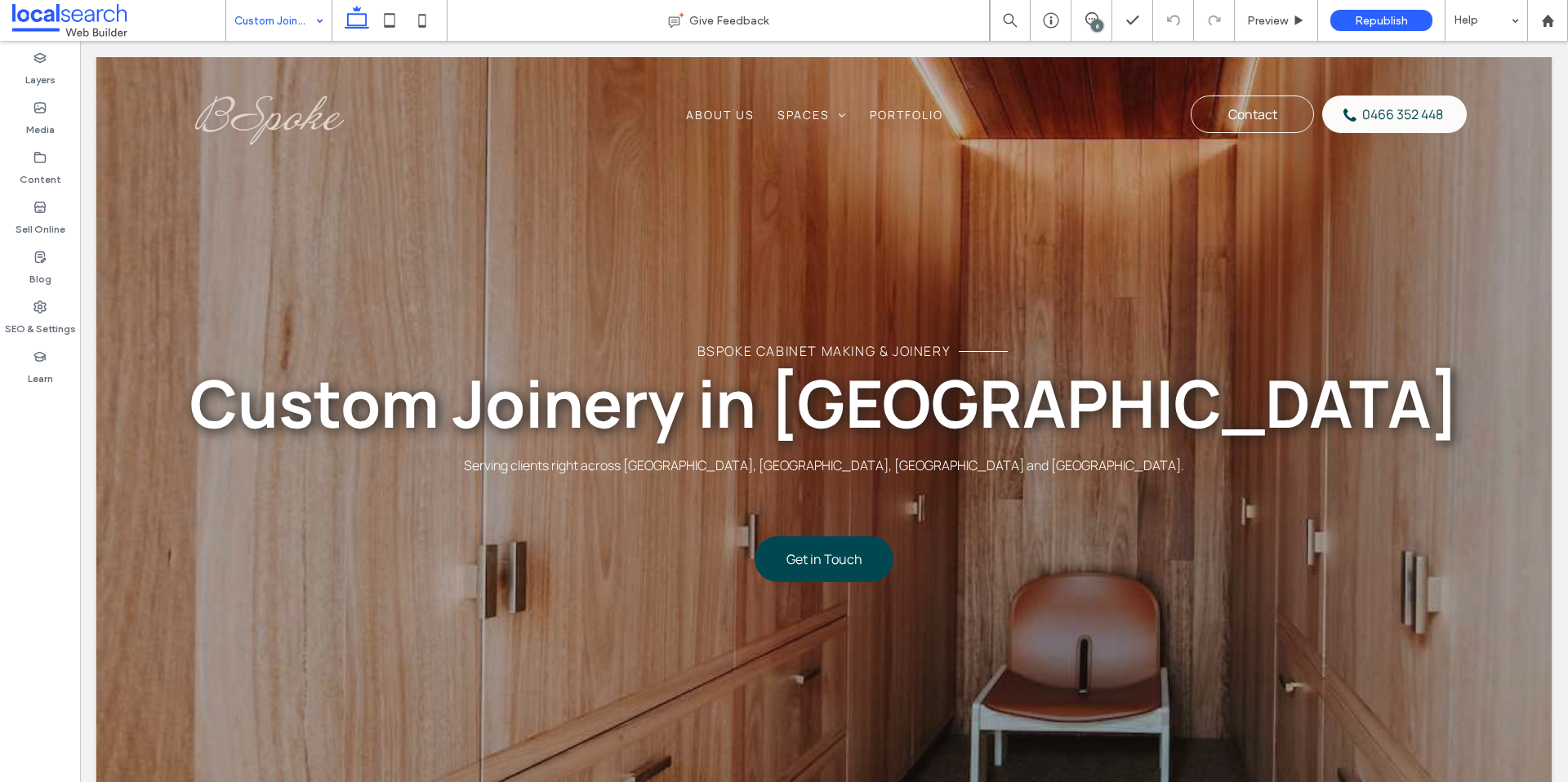
click at [296, 21] on input at bounding box center [275, 20] width 81 height 41
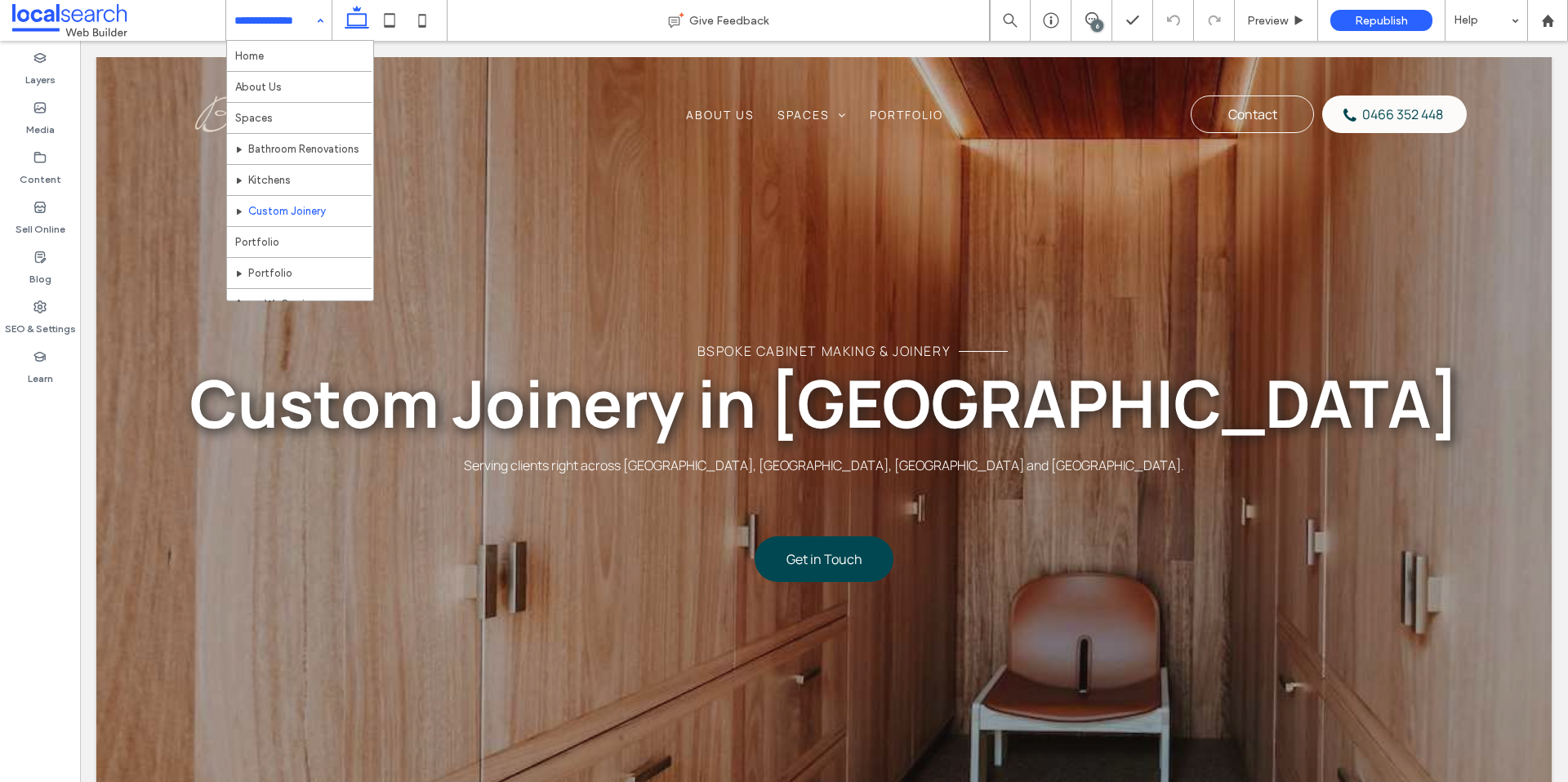
scroll to position [141, 0]
click at [248, 502] on div "BSpoke Cabinet Making & Joinery Custom Joinery in [GEOGRAPHIC_DATA] Serving cli…" at bounding box center [824, 462] width 1456 height 433
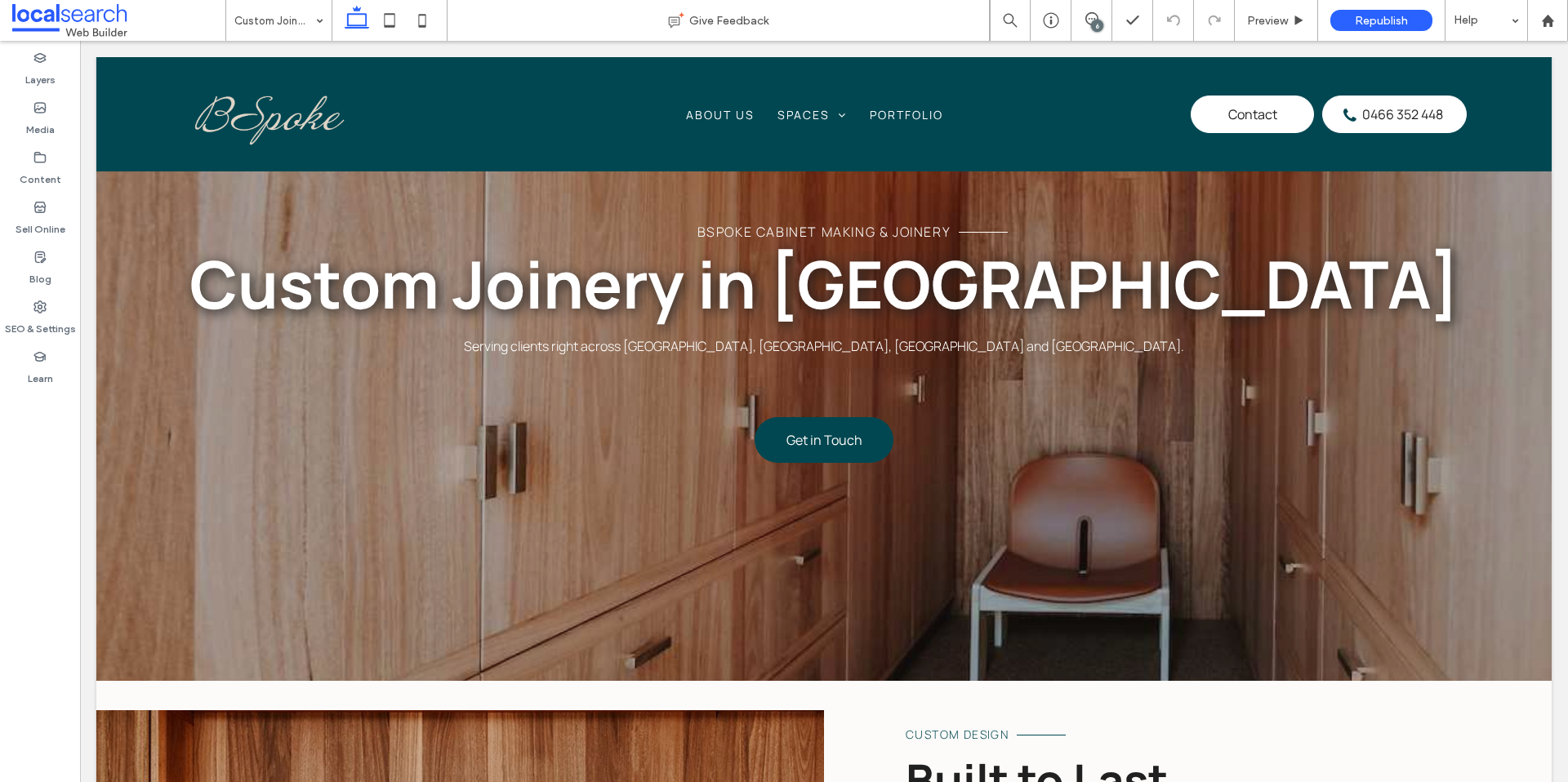
scroll to position [0, 0]
